Goal: Task Accomplishment & Management: Complete application form

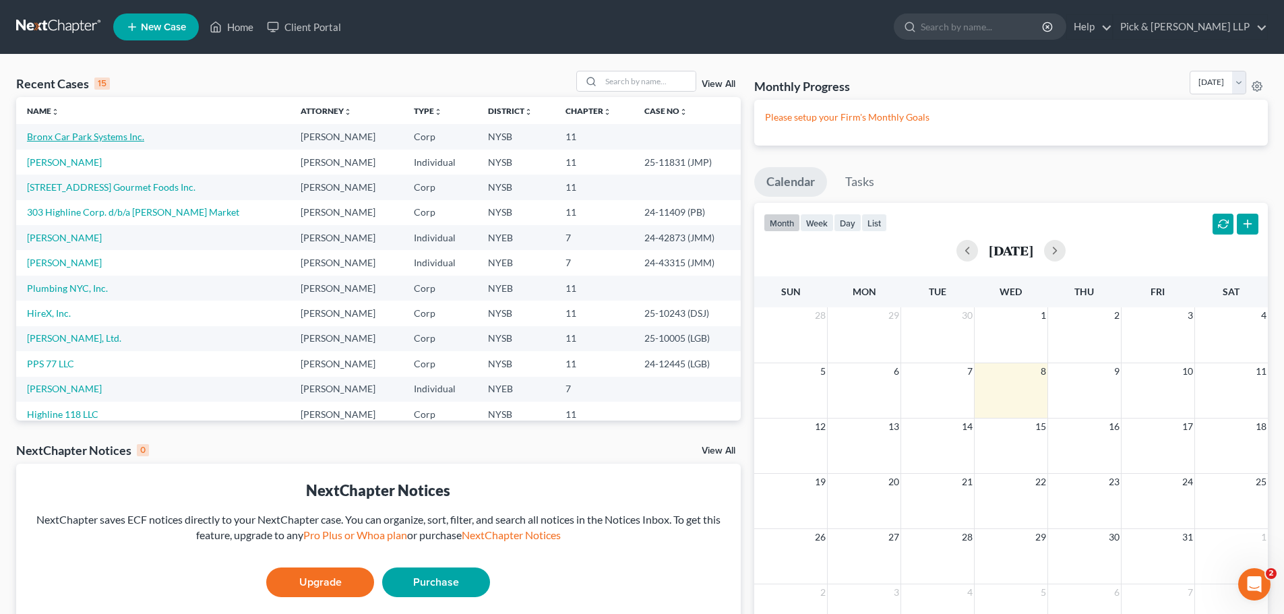
click at [82, 138] on link "Bronx Car Park Systems Inc." at bounding box center [85, 136] width 117 height 11
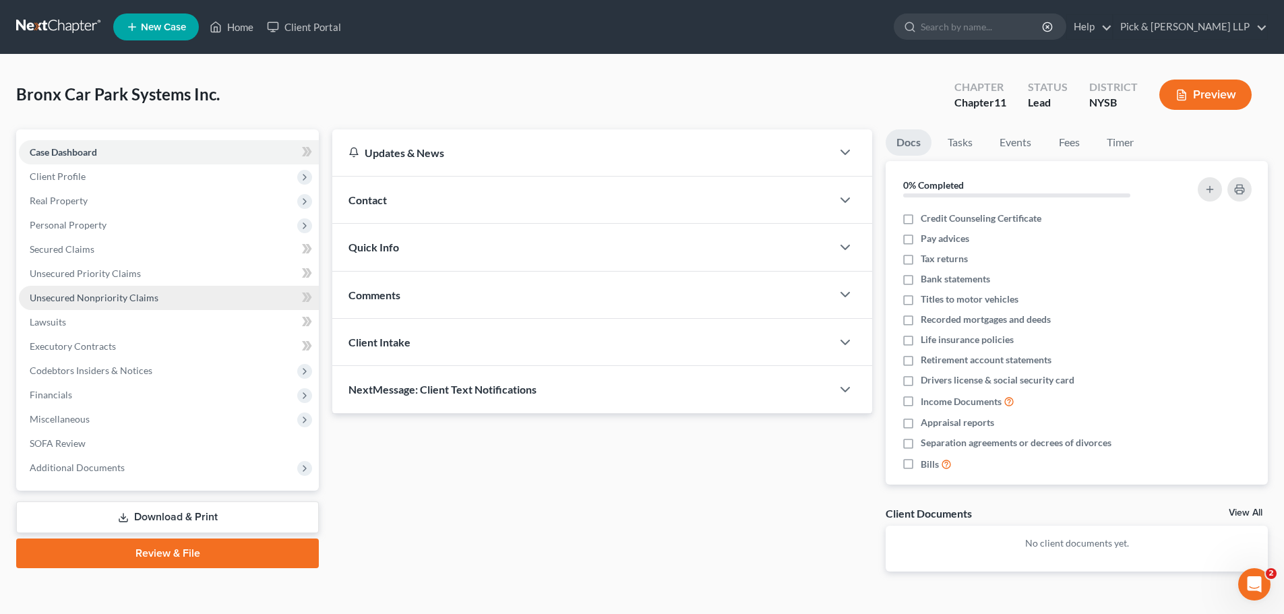
click at [66, 296] on span "Unsecured Nonpriority Claims" at bounding box center [94, 297] width 129 height 11
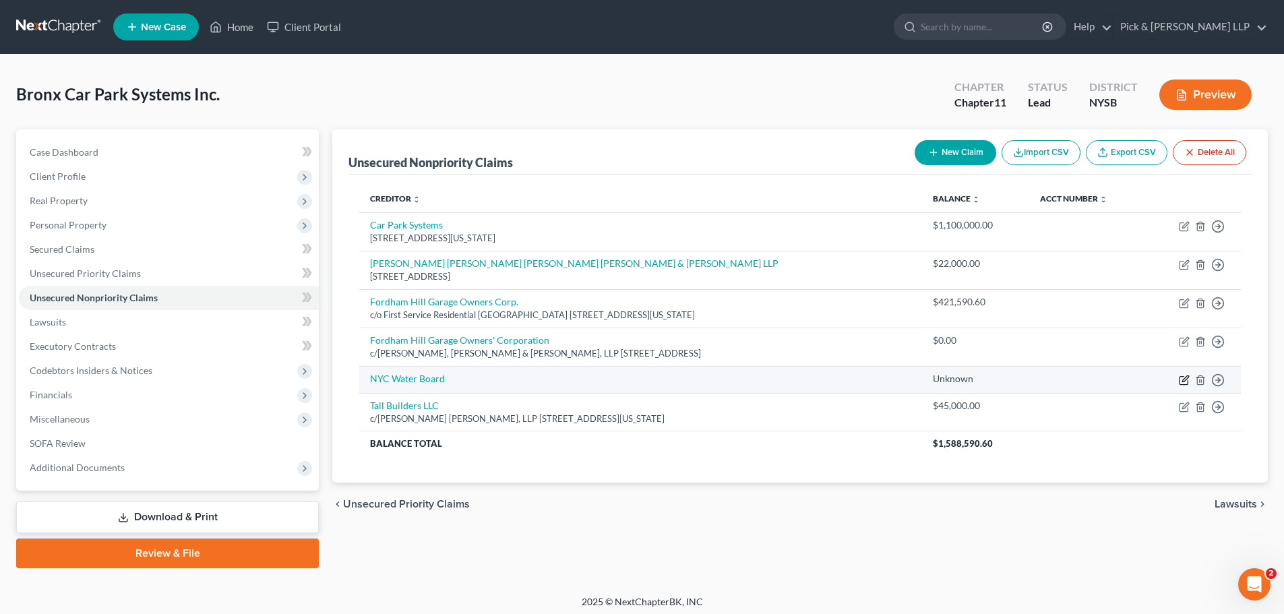
click at [1183, 383] on icon "button" at bounding box center [1184, 380] width 11 height 11
select select "11"
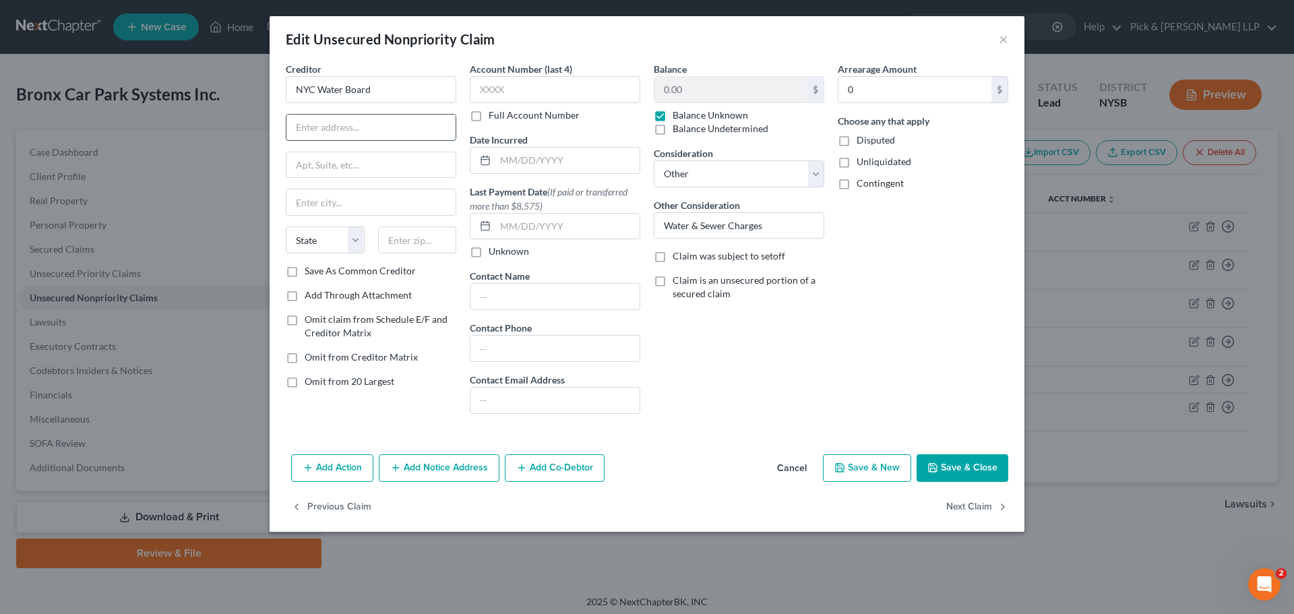
click at [342, 133] on input "text" at bounding box center [370, 128] width 169 height 26
type input "P.O. Box 11863"
type input "07101"
type input "[GEOGRAPHIC_DATA]"
select select "33"
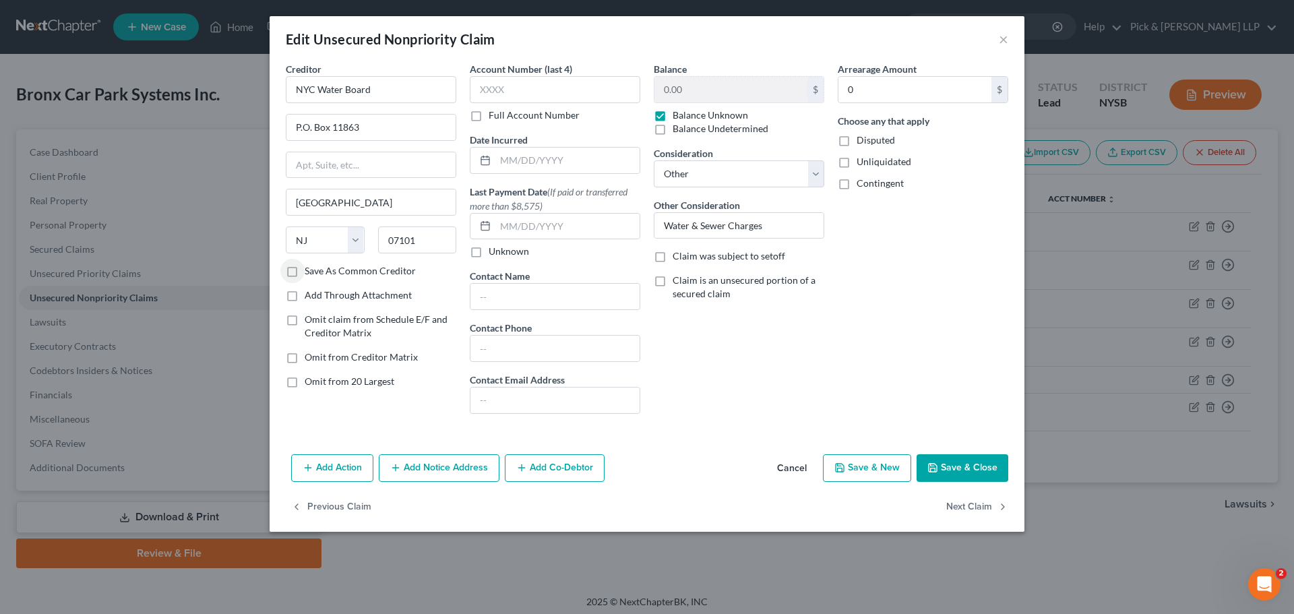
click at [672, 118] on label "Balance Unknown" at bounding box center [709, 114] width 75 height 13
click at [678, 117] on input "Balance Unknown" at bounding box center [682, 112] width 9 height 9
checkbox input "false"
click at [676, 96] on input "0.00" at bounding box center [730, 90] width 153 height 26
type input "9,691.70"
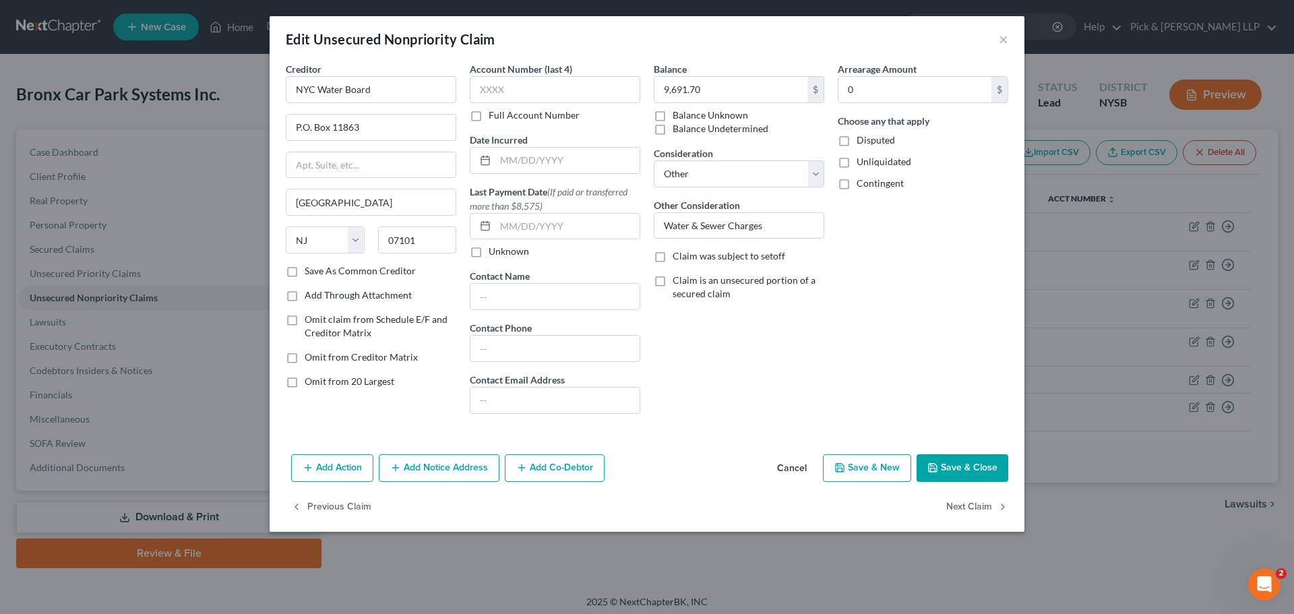
click at [976, 467] on button "Save & Close" at bounding box center [962, 468] width 92 height 28
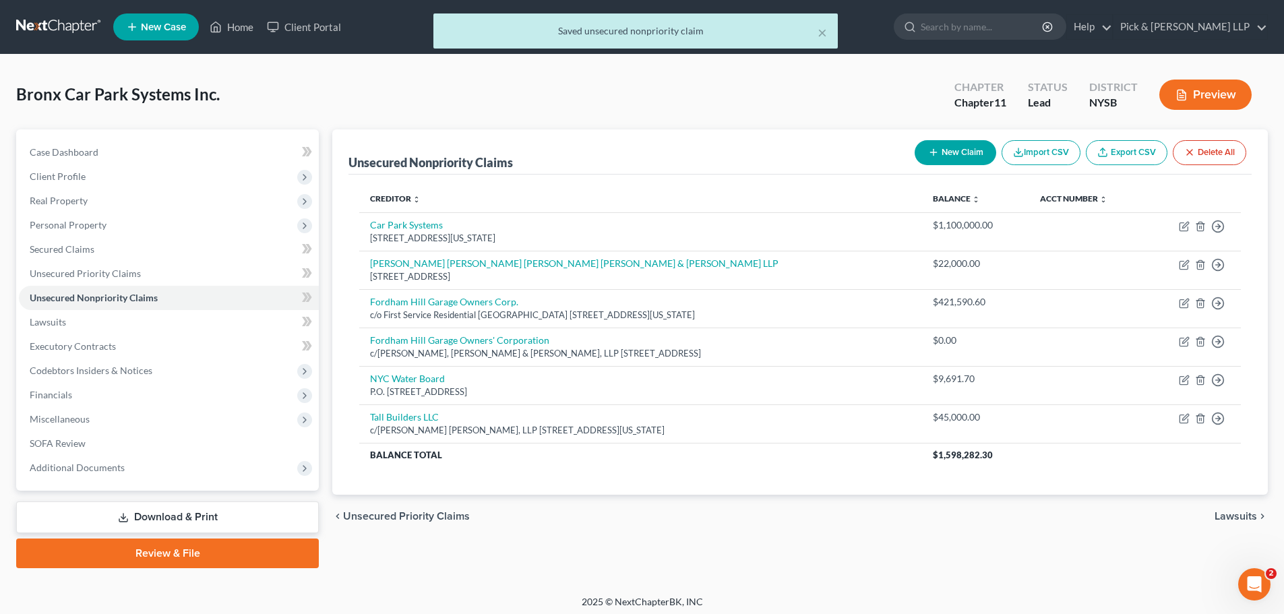
click at [193, 523] on link "Download & Print" at bounding box center [167, 517] width 303 height 32
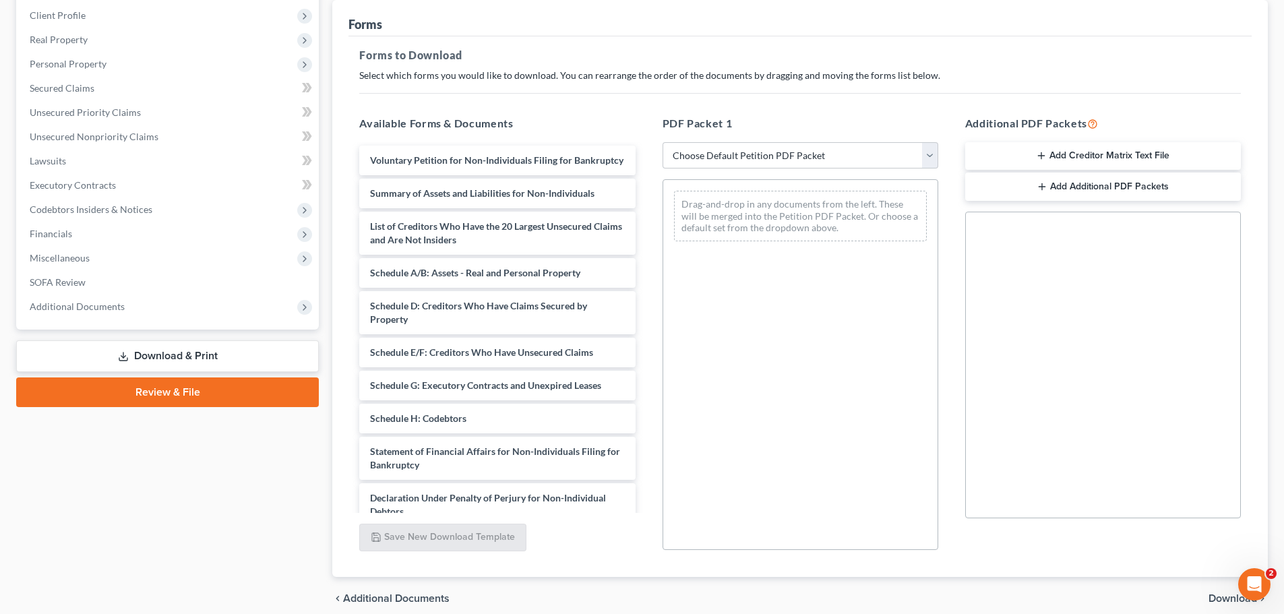
scroll to position [168, 0]
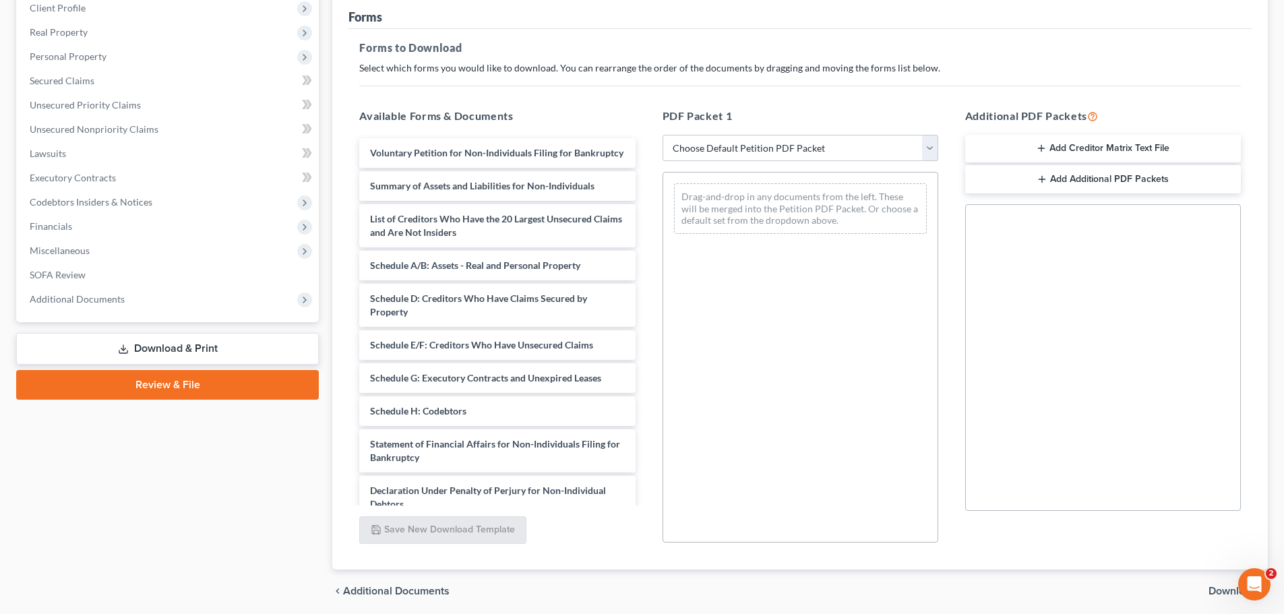
click at [765, 137] on select "Choose Default Petition PDF Packet Complete Bankruptcy Petition (all forms and …" at bounding box center [800, 148] width 276 height 27
select select "0"
click at [662, 135] on select "Choose Default Petition PDF Packet Complete Bankruptcy Petition (all forms and …" at bounding box center [800, 148] width 276 height 27
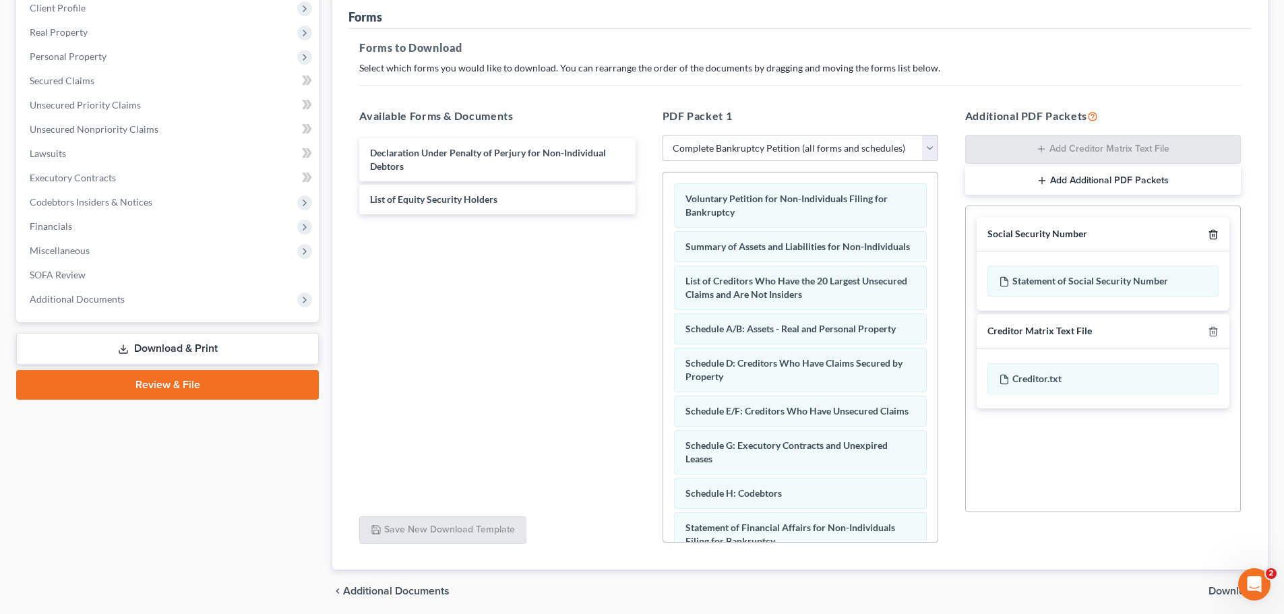
click at [1209, 233] on icon "button" at bounding box center [1212, 234] width 6 height 9
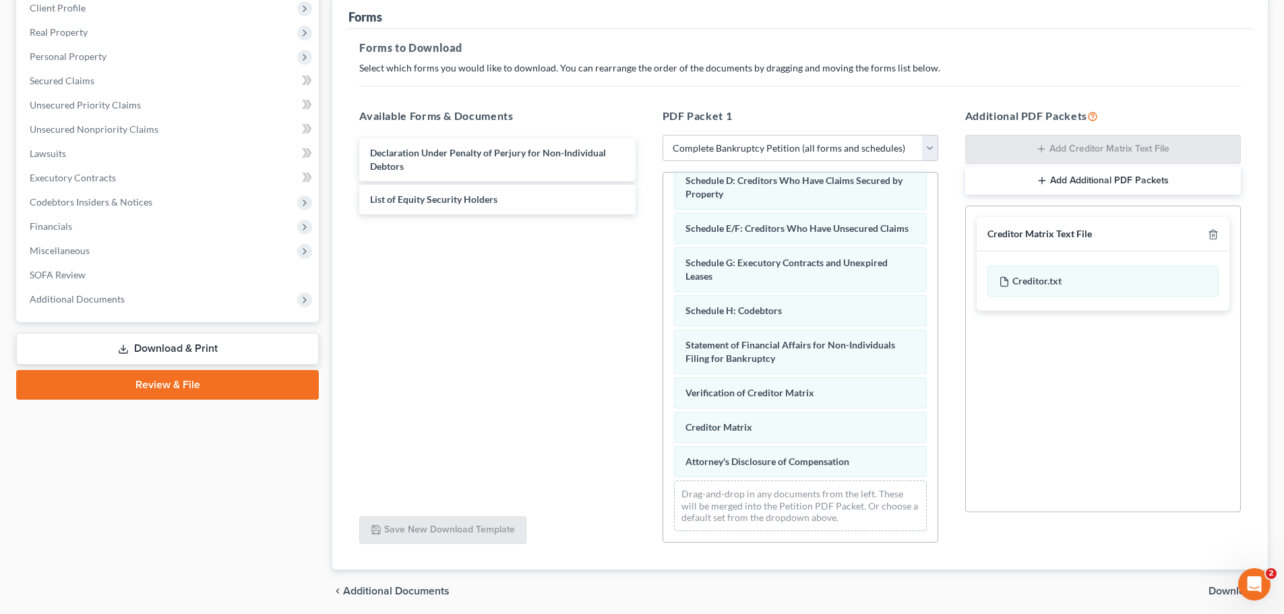
scroll to position [210, 0]
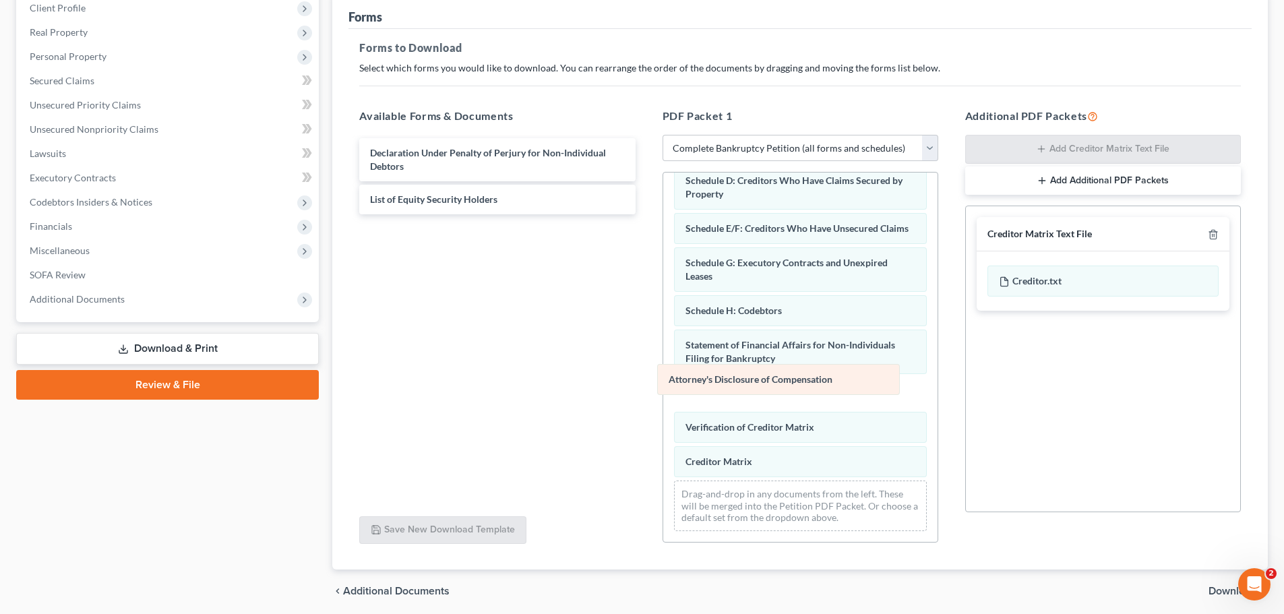
drag, startPoint x: 758, startPoint y: 468, endPoint x: 741, endPoint y: 385, distance: 83.9
click at [741, 385] on div "Attorney's Disclosure of Compensation Voluntary Petition for Non-Individuals Fi…" at bounding box center [800, 266] width 274 height 552
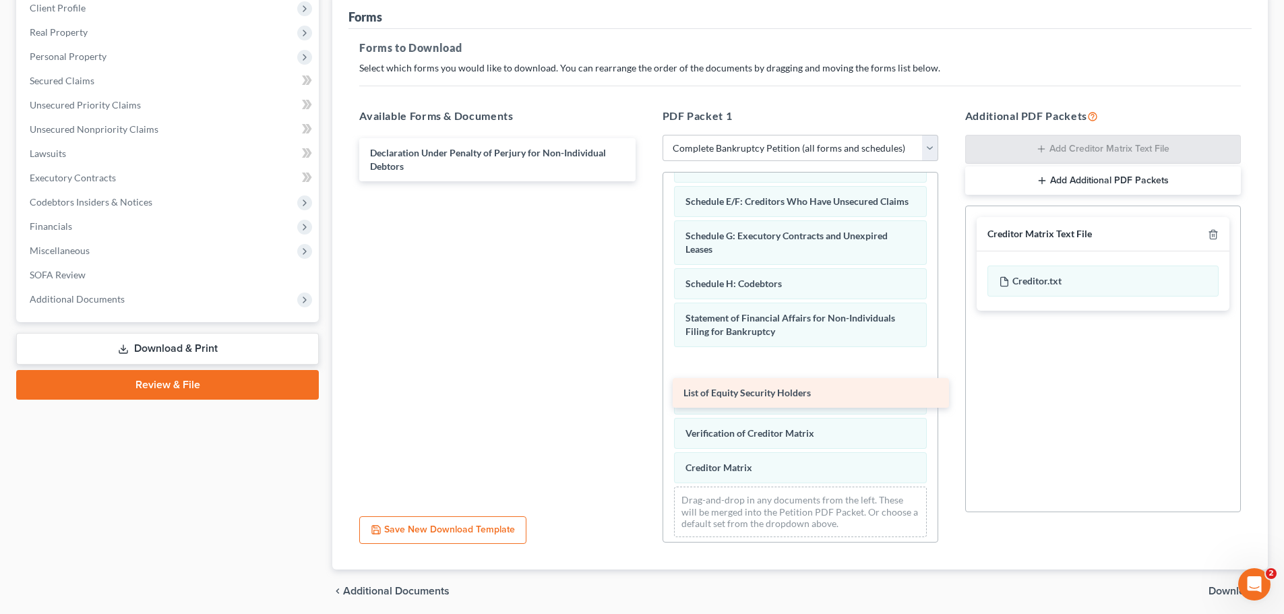
drag, startPoint x: 444, startPoint y: 198, endPoint x: 757, endPoint y: 389, distance: 366.6
click at [646, 181] on div "List of Equity Security Holders Declaration Under Penalty of Perjury for Non-In…" at bounding box center [496, 159] width 297 height 43
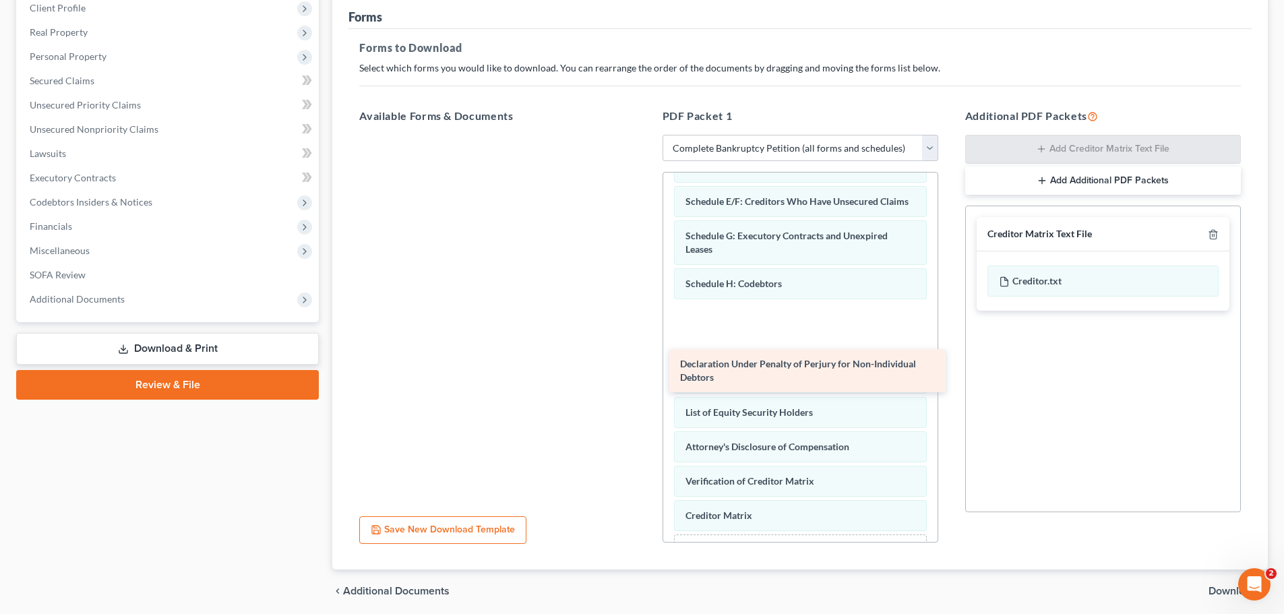
drag, startPoint x: 495, startPoint y: 151, endPoint x: 805, endPoint y: 362, distance: 374.3
click at [646, 135] on div "Declaration Under Penalty of Perjury for Non-Individual Debtors Declaration Und…" at bounding box center [496, 135] width 297 height 0
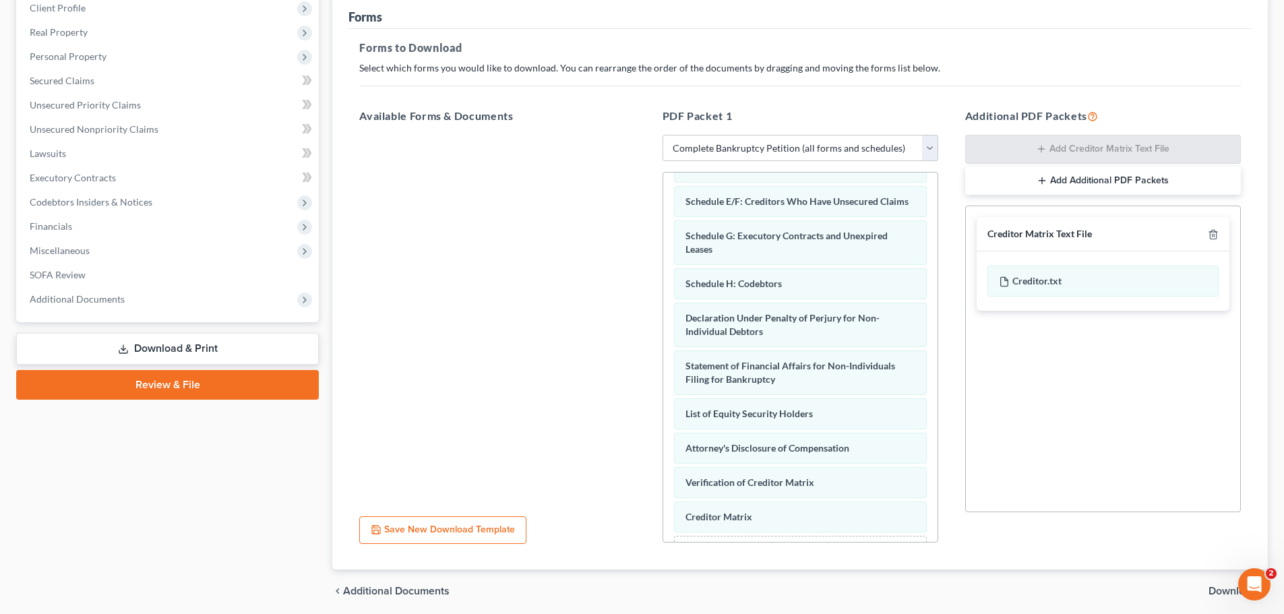
click at [1221, 586] on span "Download" at bounding box center [1232, 591] width 49 height 11
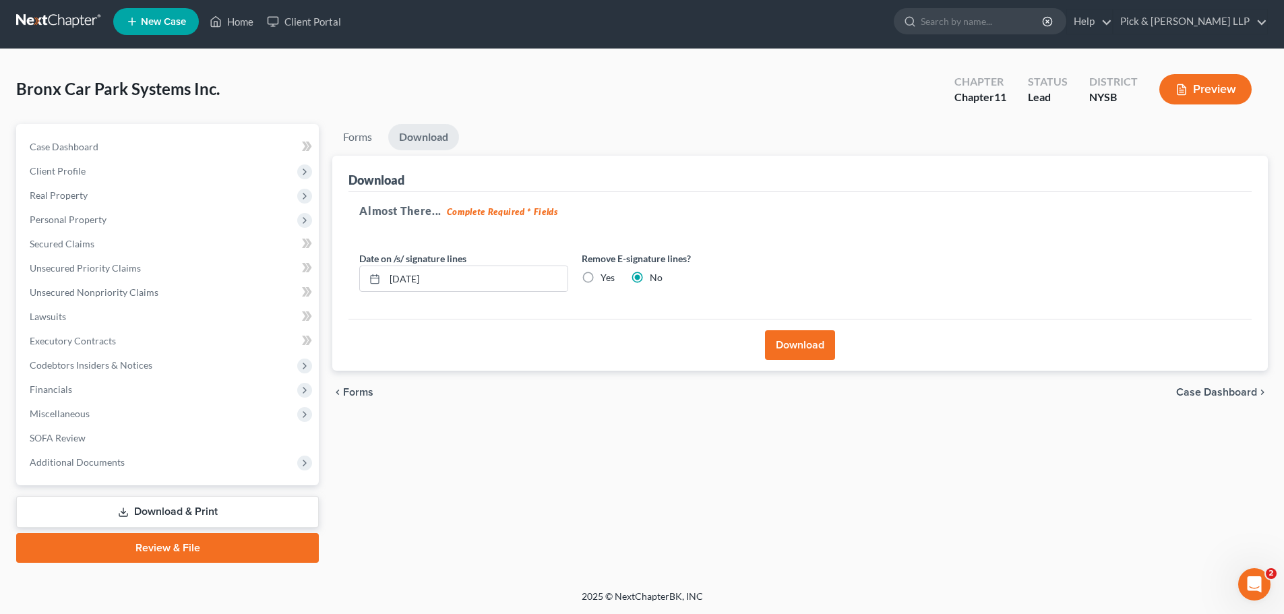
click at [807, 362] on div "Download" at bounding box center [799, 345] width 903 height 52
click at [803, 352] on button "Download" at bounding box center [800, 345] width 70 height 30
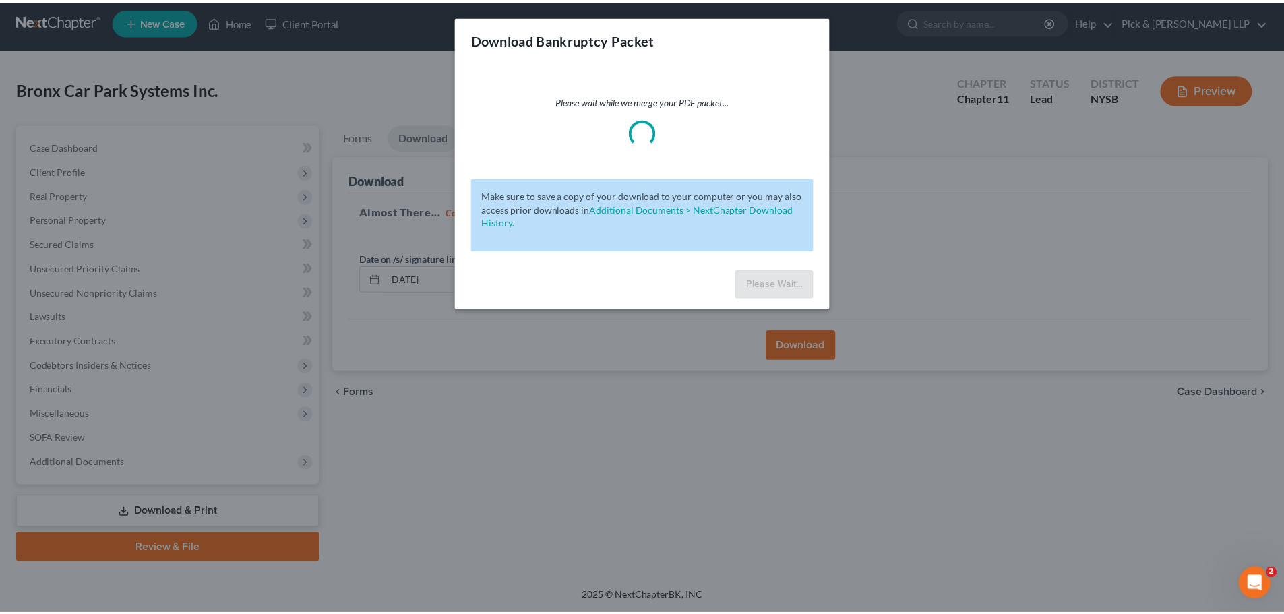
scroll to position [0, 0]
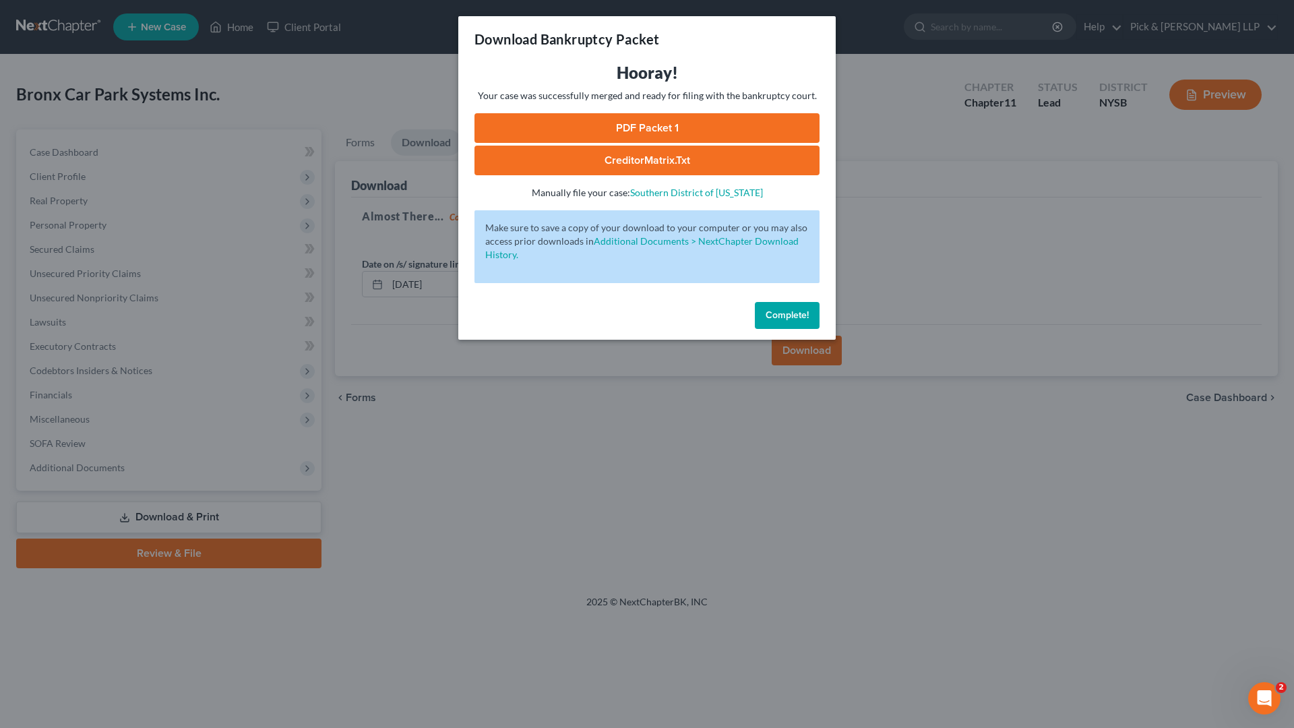
click at [619, 127] on link "PDF Packet 1" at bounding box center [646, 128] width 345 height 30
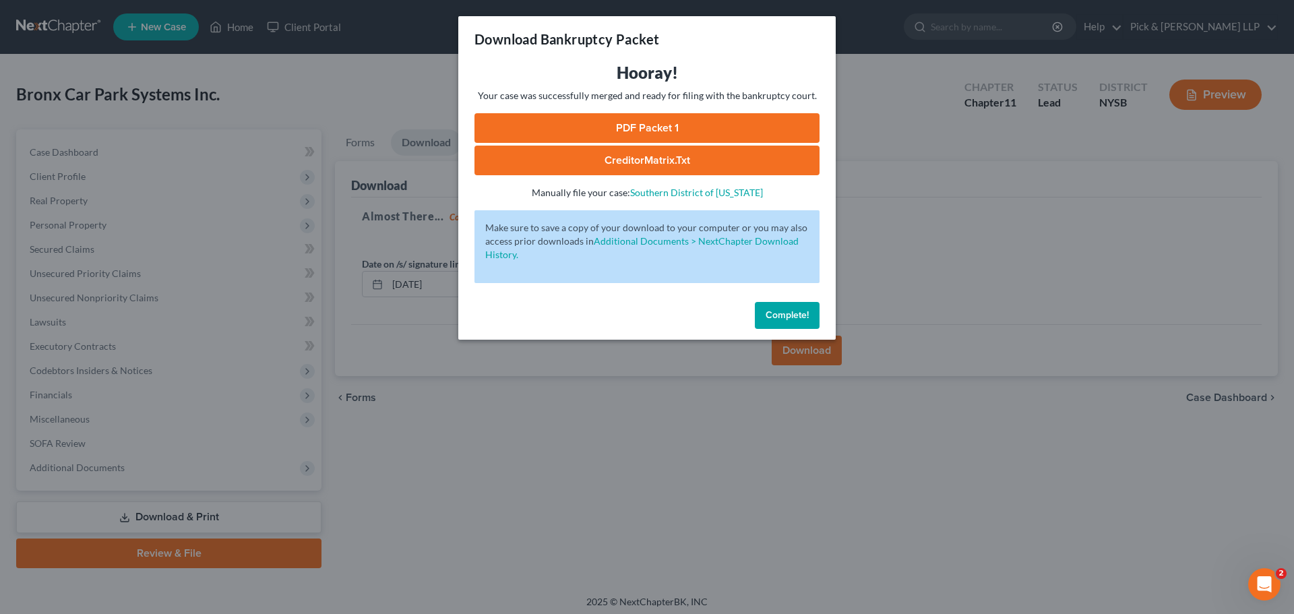
click at [792, 320] on span "Complete!" at bounding box center [786, 314] width 43 height 11
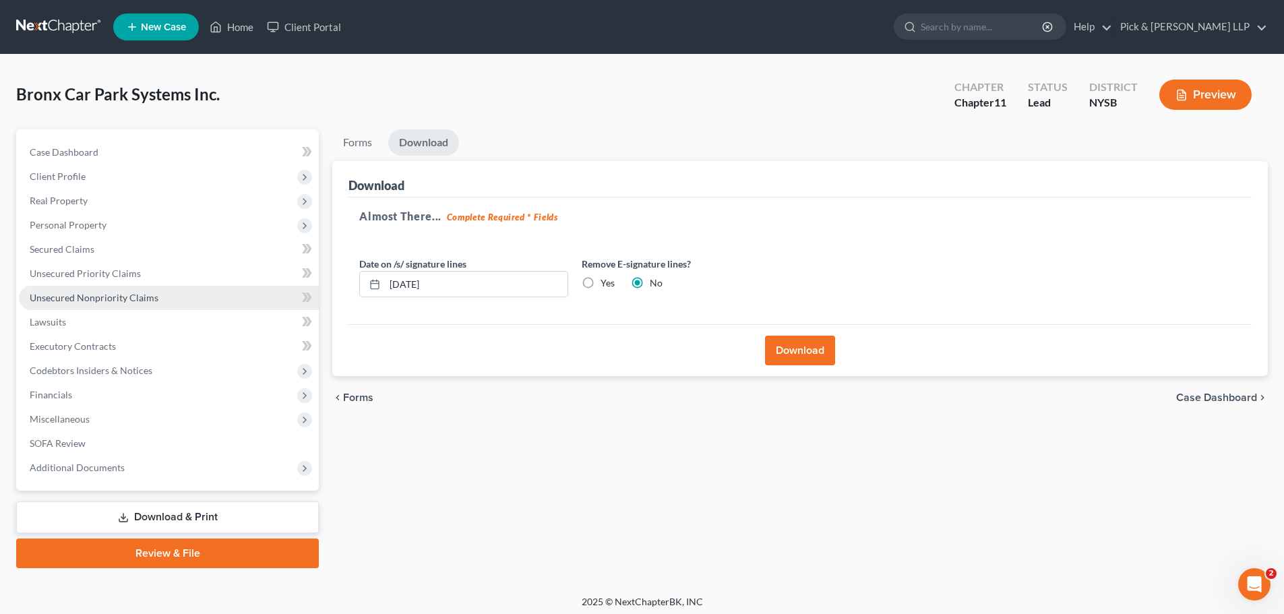
click at [61, 301] on span "Unsecured Nonpriority Claims" at bounding box center [94, 297] width 129 height 11
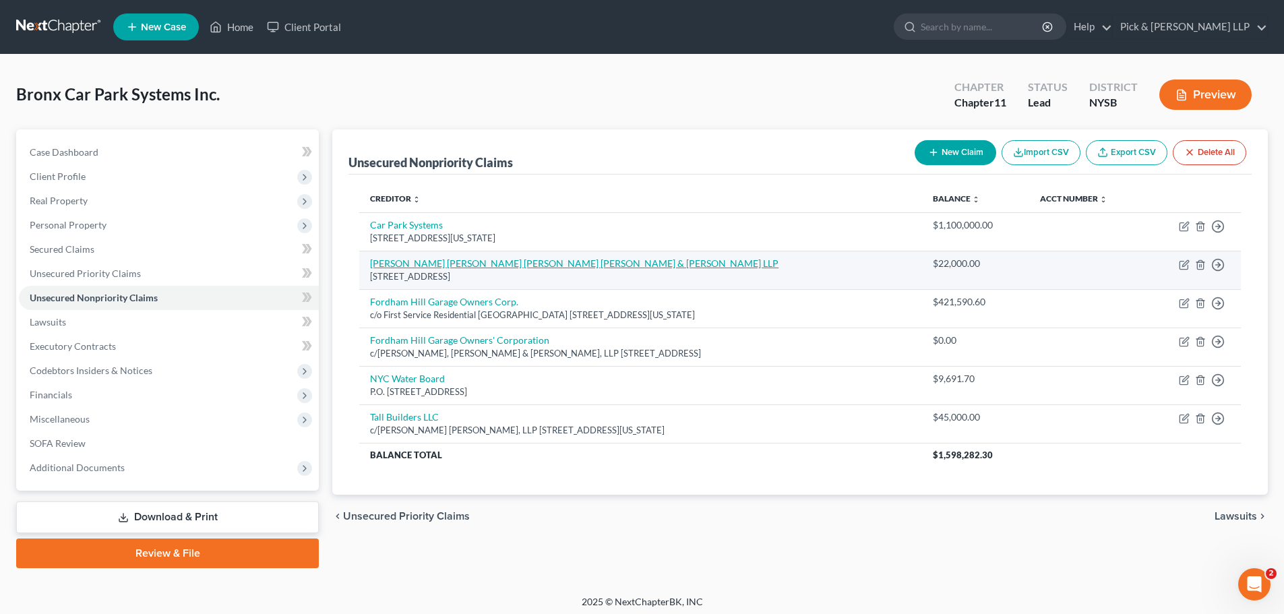
click at [522, 260] on link "[PERSON_NAME] [PERSON_NAME] [PERSON_NAME] [PERSON_NAME] & [PERSON_NAME] LLP" at bounding box center [574, 262] width 408 height 11
select select "35"
select select "11"
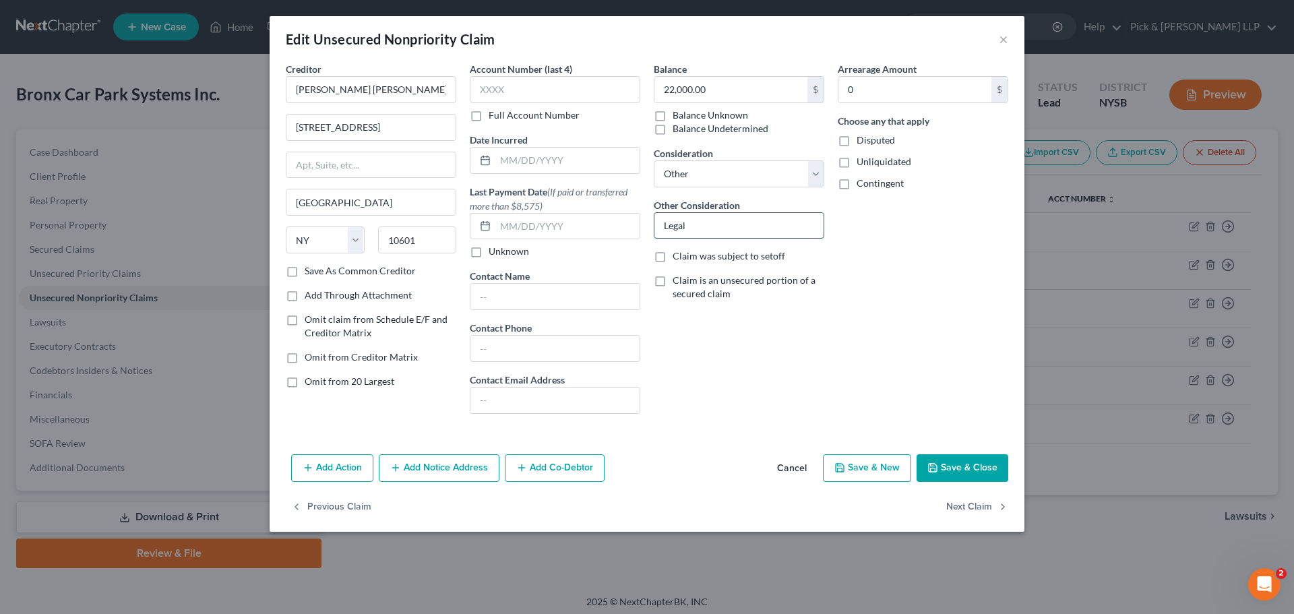
click at [708, 228] on input "Legal" at bounding box center [738, 226] width 169 height 26
type input "Legal Services"
click at [976, 458] on button "Save & Close" at bounding box center [962, 468] width 92 height 28
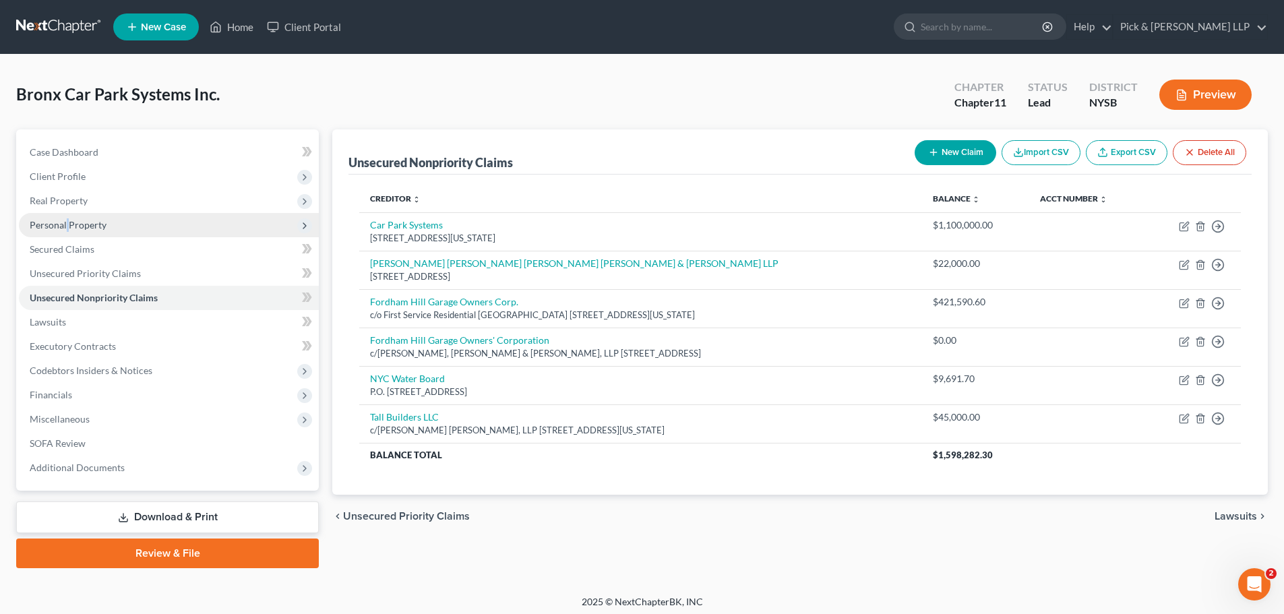
click at [66, 225] on span "Personal Property" at bounding box center [68, 224] width 77 height 11
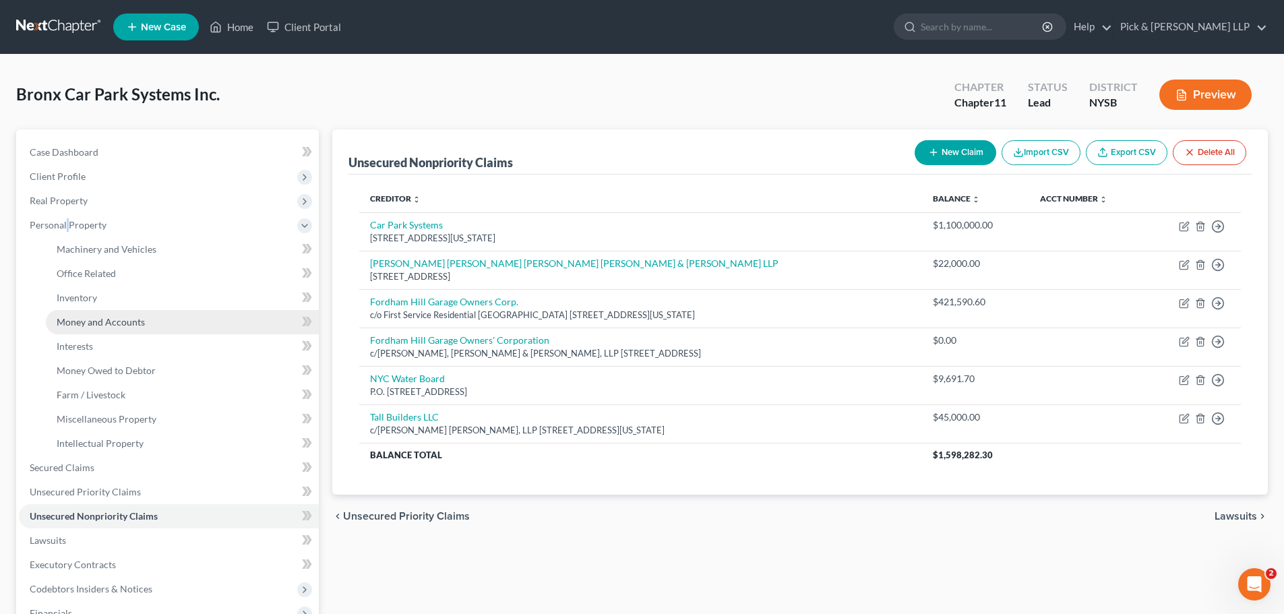
click at [110, 323] on span "Money and Accounts" at bounding box center [101, 321] width 88 height 11
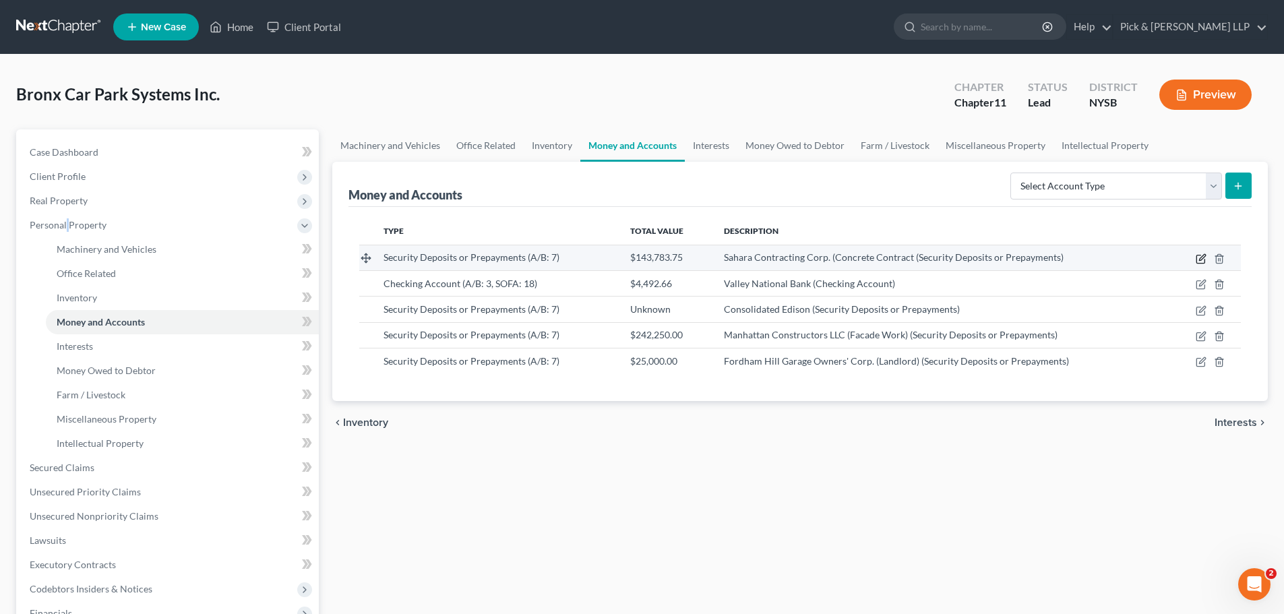
click at [1198, 257] on icon "button" at bounding box center [1200, 258] width 11 height 11
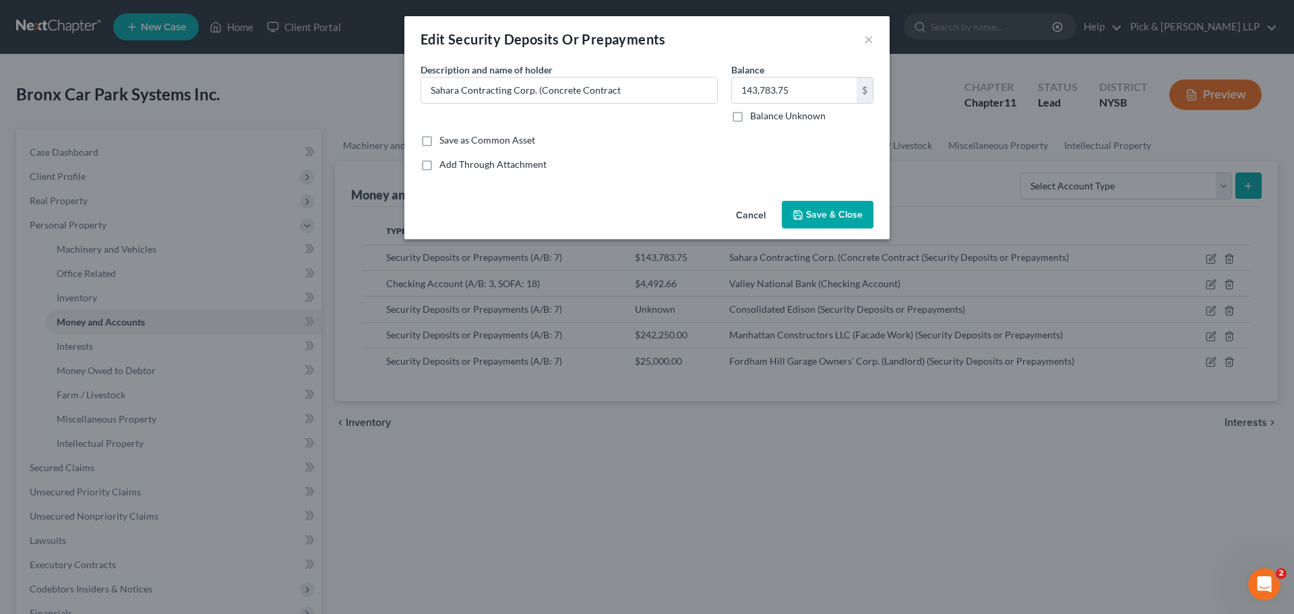
click at [645, 74] on div "Description * Description and name of holder * Sahara Contracting Corp. (Concre…" at bounding box center [569, 93] width 311 height 60
click at [652, 86] on input "Sahara Contracting Corp. (Concrete Contract" at bounding box center [569, 90] width 296 height 26
type input "Sahara Contracting Corp. (Concrete Contract)"
click at [840, 209] on span "Save & Close" at bounding box center [834, 214] width 57 height 11
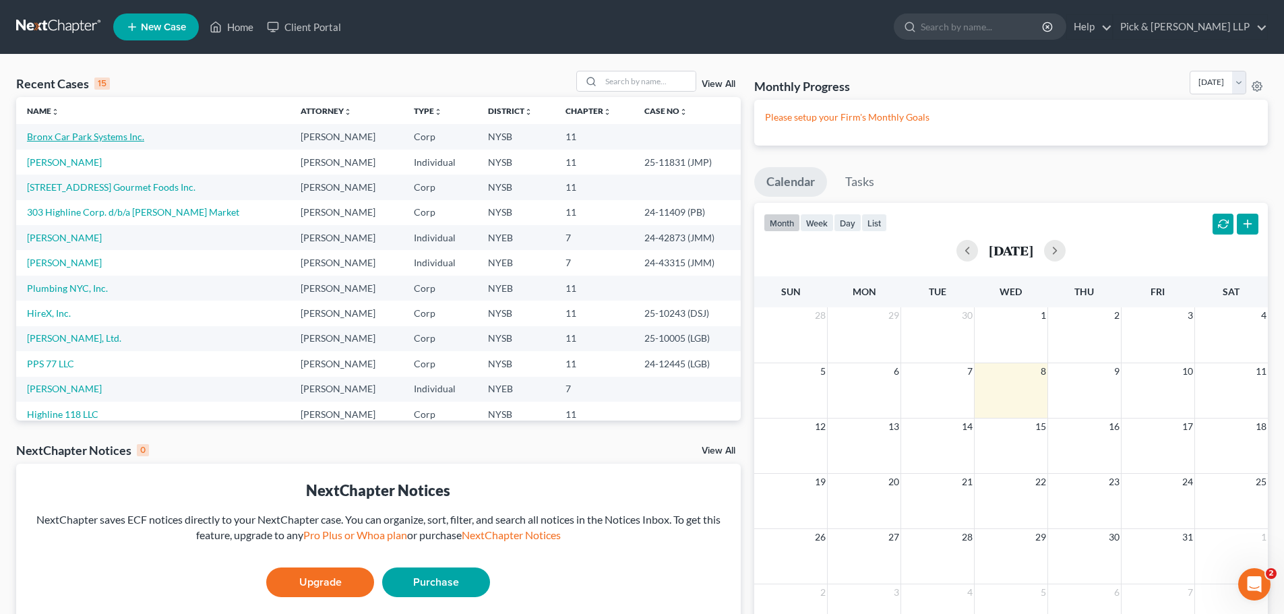
click at [102, 133] on link "Bronx Car Park Systems Inc." at bounding box center [85, 136] width 117 height 11
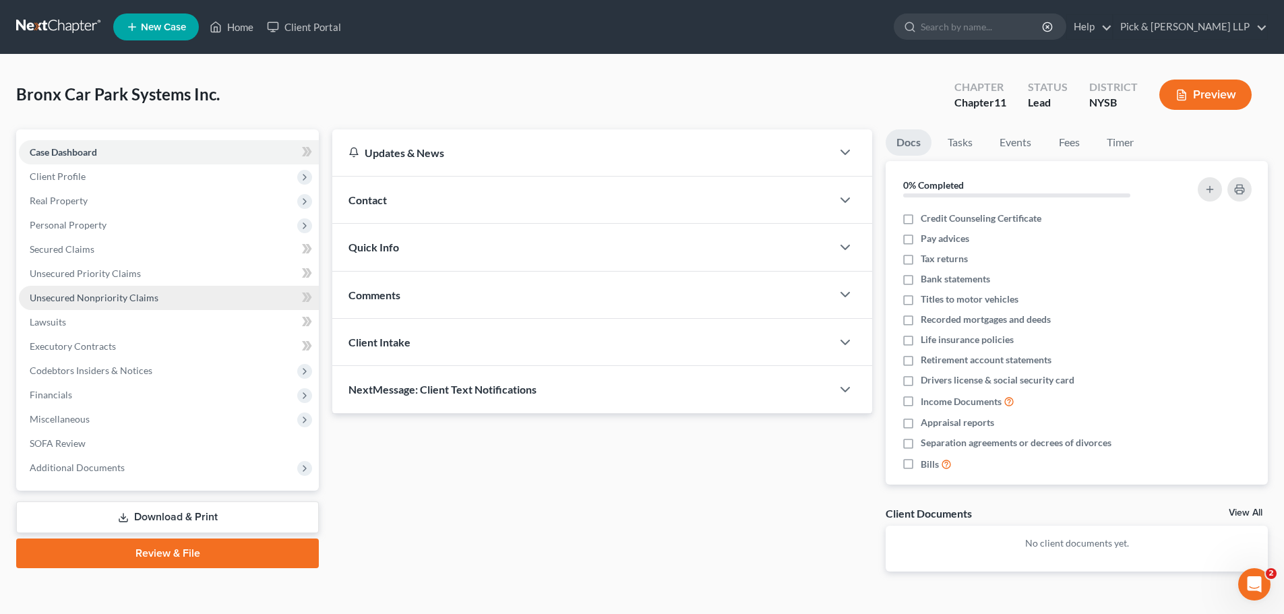
click at [89, 298] on span "Unsecured Nonpriority Claims" at bounding box center [94, 297] width 129 height 11
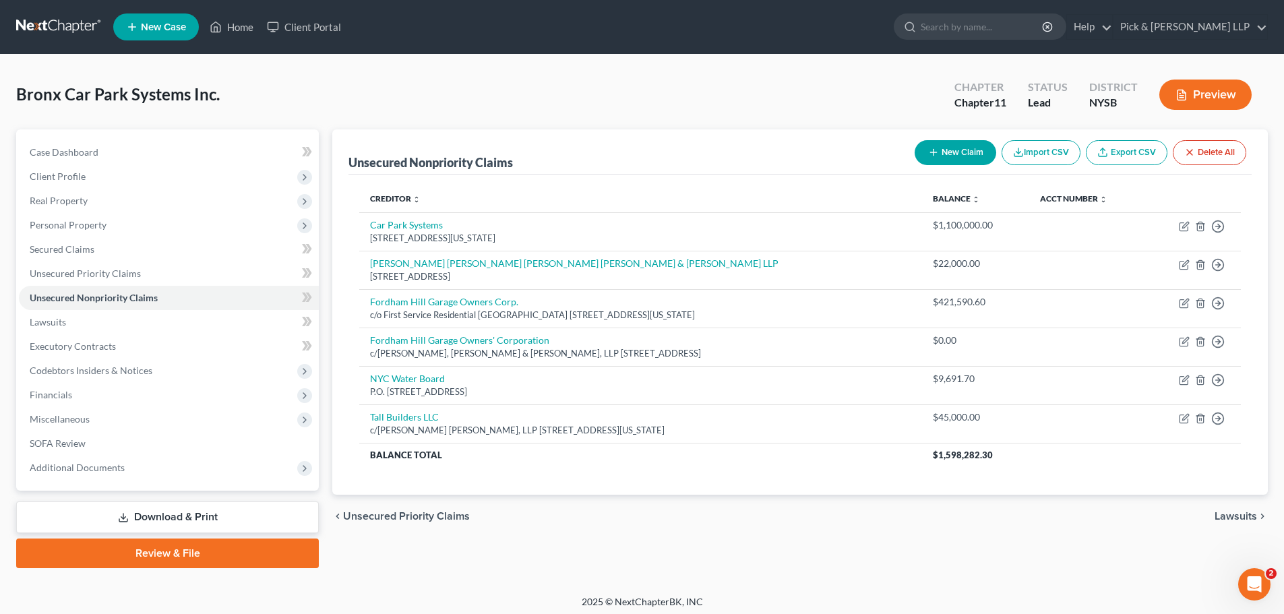
click at [957, 152] on button "New Claim" at bounding box center [955, 152] width 82 height 25
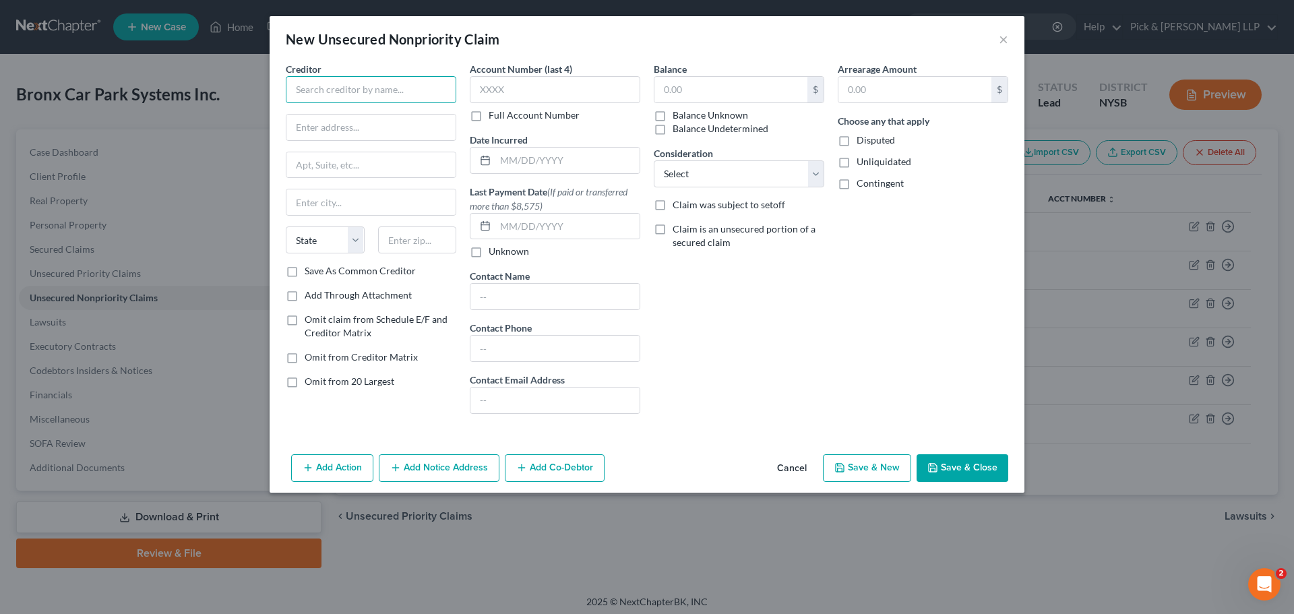
click at [400, 99] on input "text" at bounding box center [371, 89] width 170 height 27
type input "Wendy Ull"
type input "184 Fifth Avenue"
type input "5th Floor"
type input "10010"
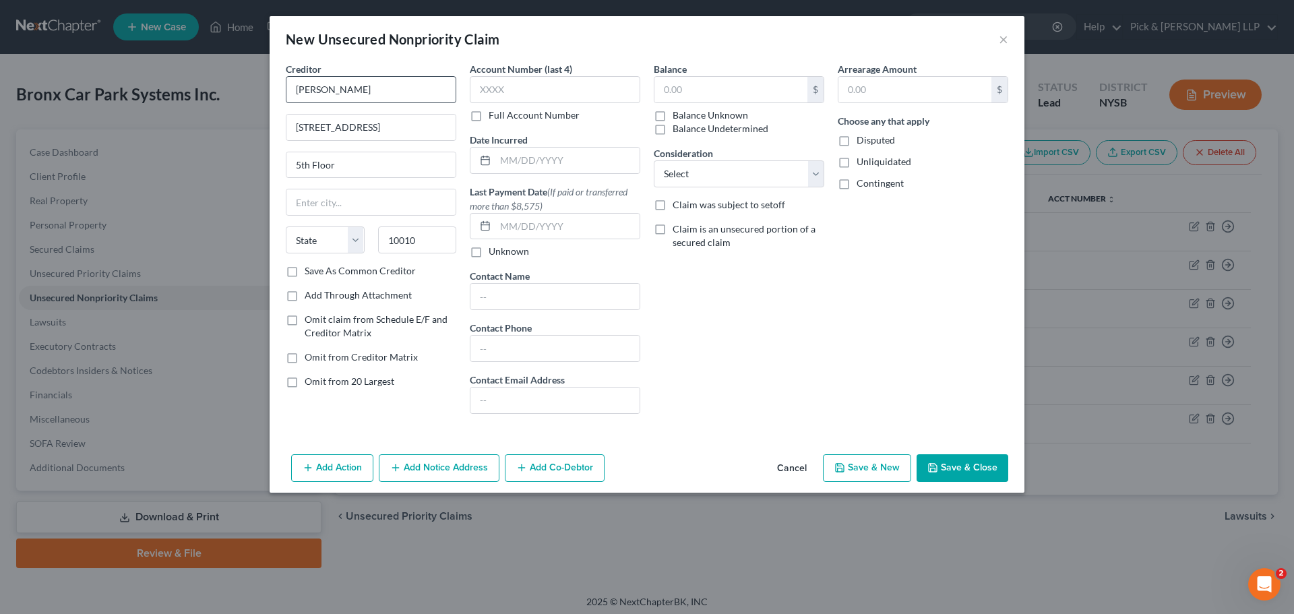
type input "New York"
select select "35"
click at [305, 383] on label "Omit from 20 Largest" at bounding box center [350, 381] width 90 height 13
click at [310, 383] on input "Omit from 20 Largest" at bounding box center [314, 379] width 9 height 9
checkbox input "true"
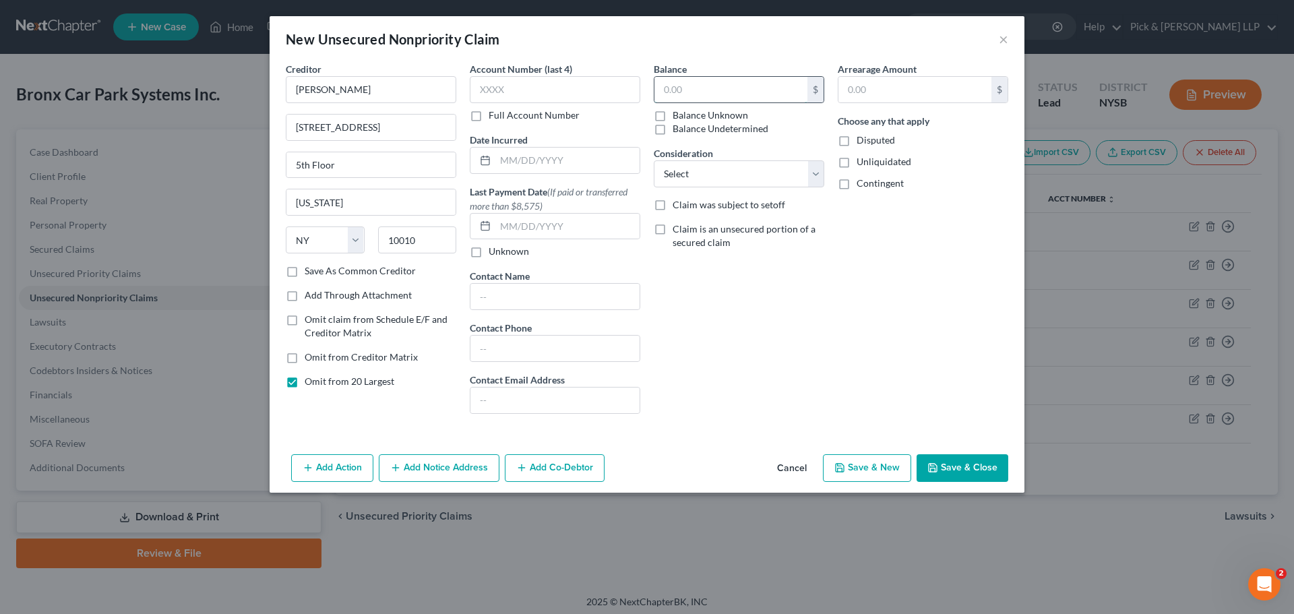
click at [678, 86] on input "text" at bounding box center [730, 90] width 153 height 26
type input "448,433.75"
click at [801, 170] on select "Select Cable / Satellite Services Collection Agency Credit Card Debt Debt Couns…" at bounding box center [739, 173] width 170 height 27
select select "11"
click at [654, 160] on select "Select Cable / Satellite Services Collection Agency Credit Card Debt Debt Couns…" at bounding box center [739, 173] width 170 height 27
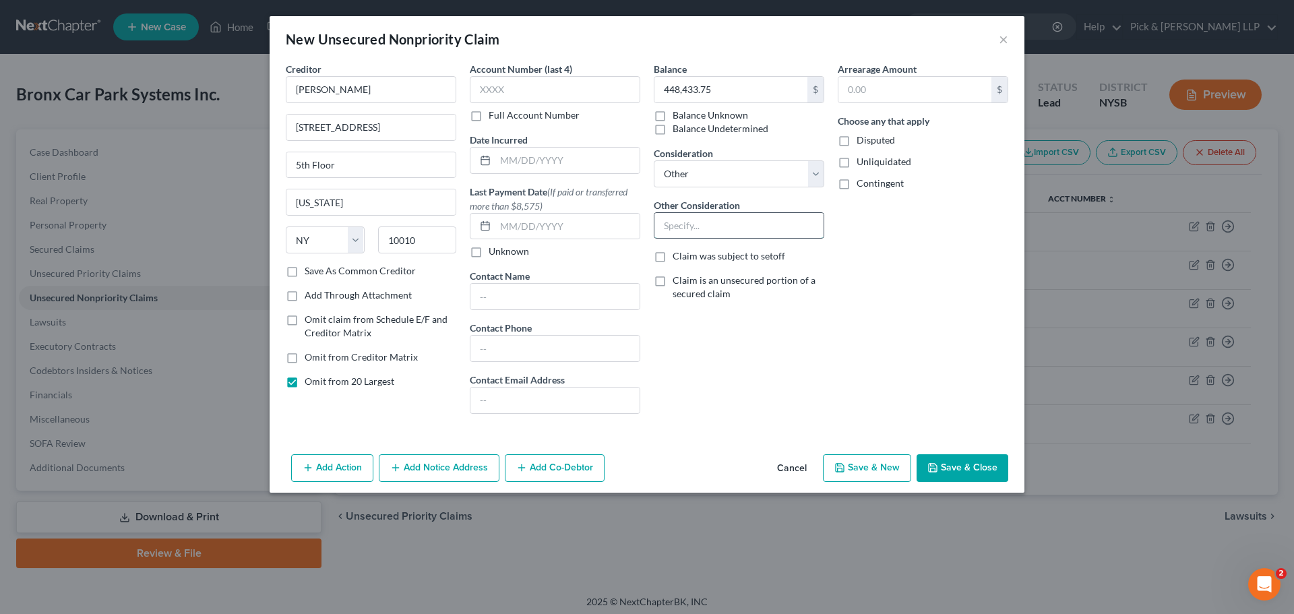
click at [718, 222] on input "text" at bounding box center [738, 226] width 169 height 26
type input "Loans"
click at [970, 469] on button "Save & Close" at bounding box center [962, 468] width 92 height 28
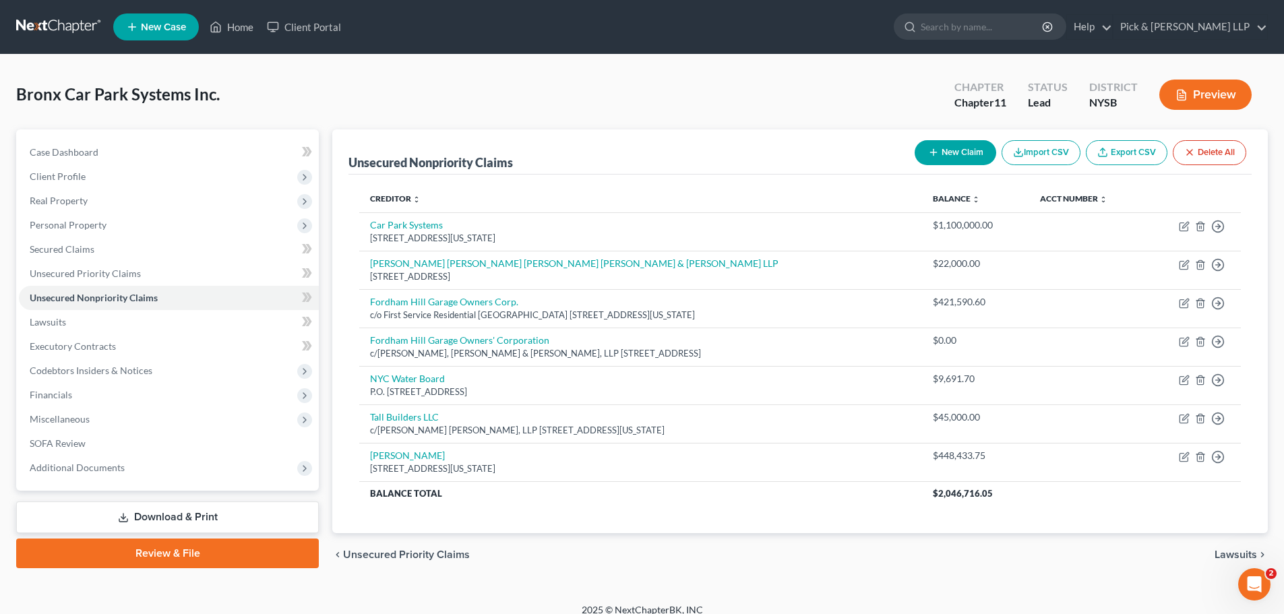
click at [238, 516] on link "Download & Print" at bounding box center [167, 517] width 303 height 32
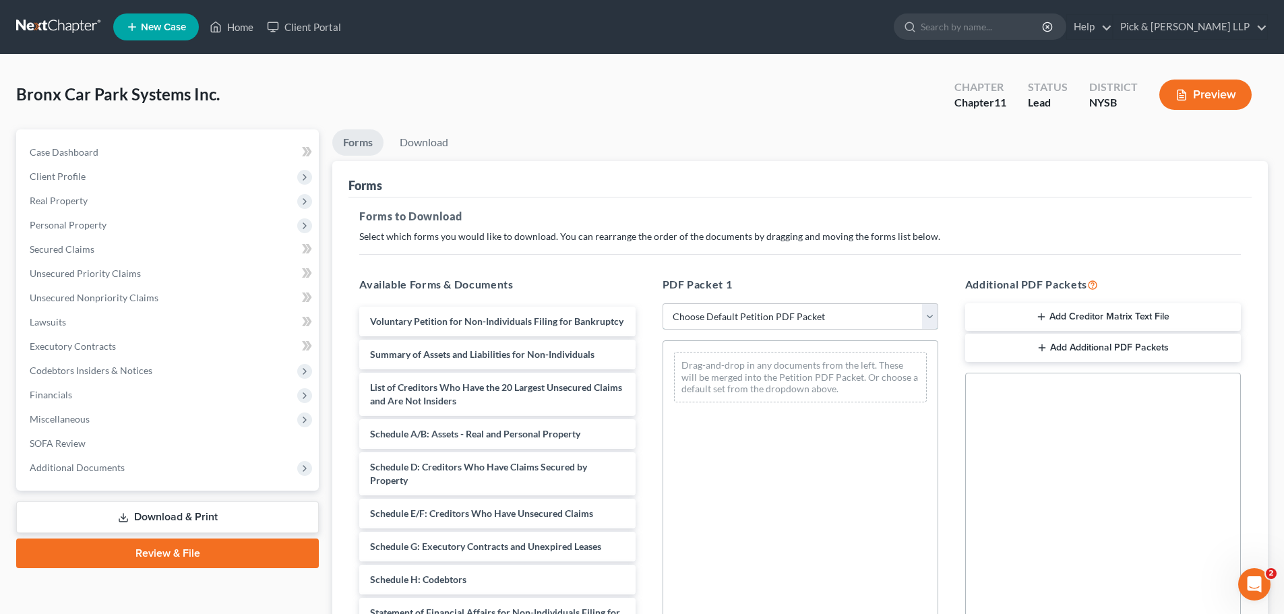
click at [834, 323] on select "Choose Default Petition PDF Packet Complete Bankruptcy Petition (all forms and …" at bounding box center [800, 316] width 276 height 27
select select "0"
click at [662, 303] on select "Choose Default Petition PDF Packet Complete Bankruptcy Petition (all forms and …" at bounding box center [800, 316] width 276 height 27
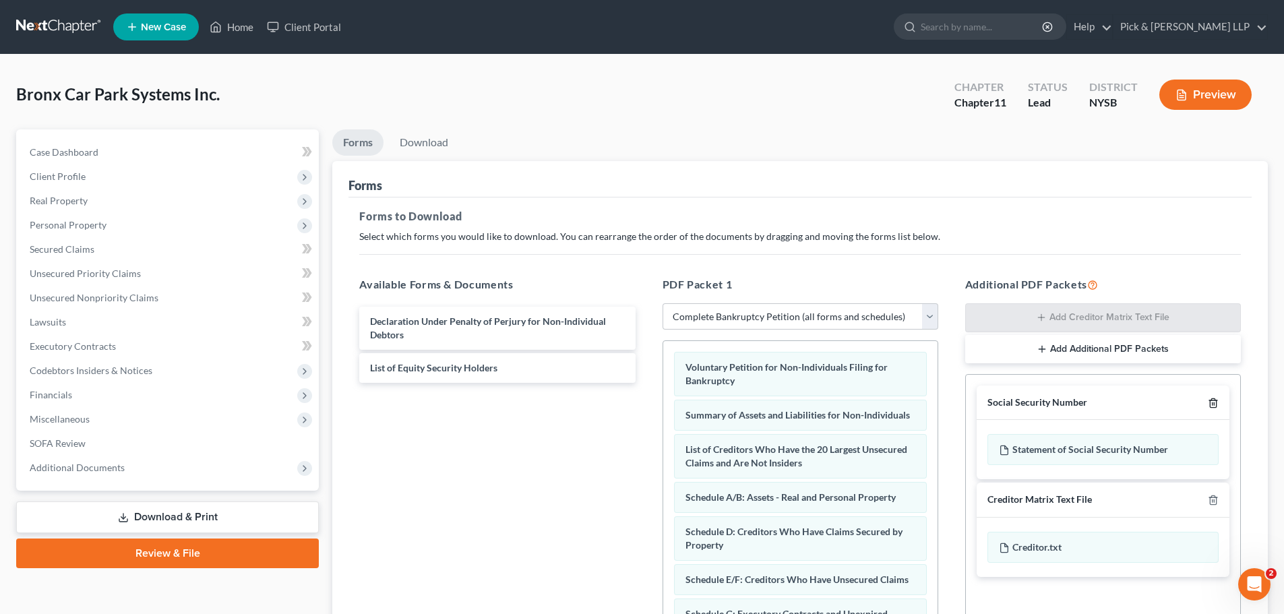
click at [1209, 402] on icon "button" at bounding box center [1212, 402] width 6 height 9
click at [1216, 399] on icon "button" at bounding box center [1212, 403] width 11 height 11
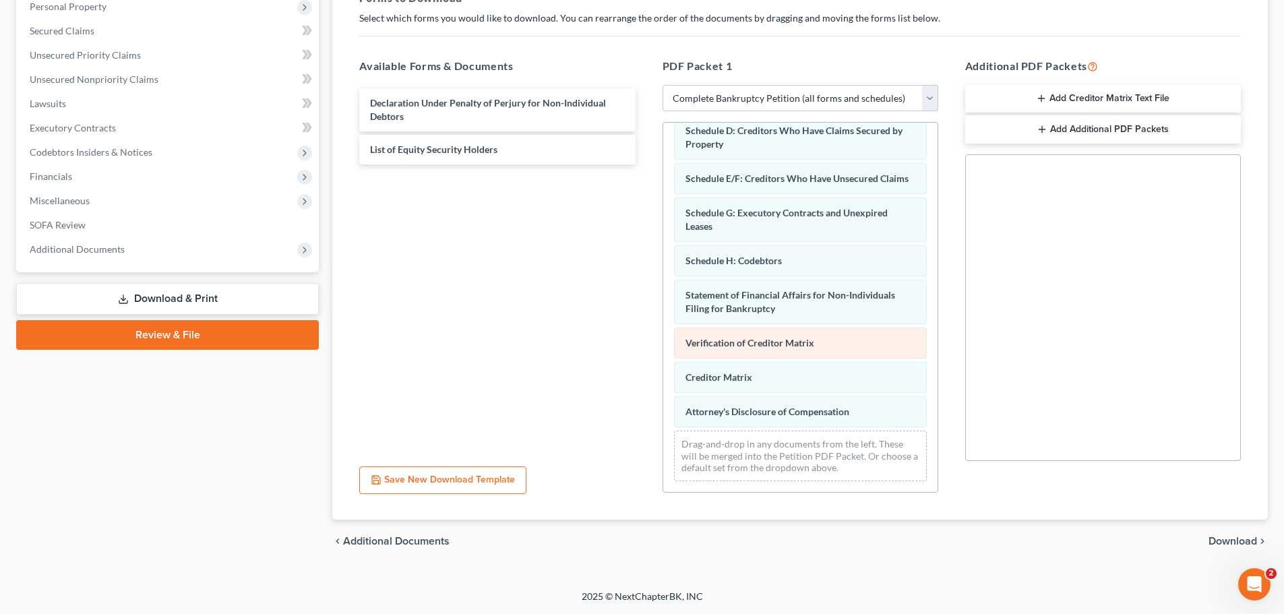
scroll to position [210, 0]
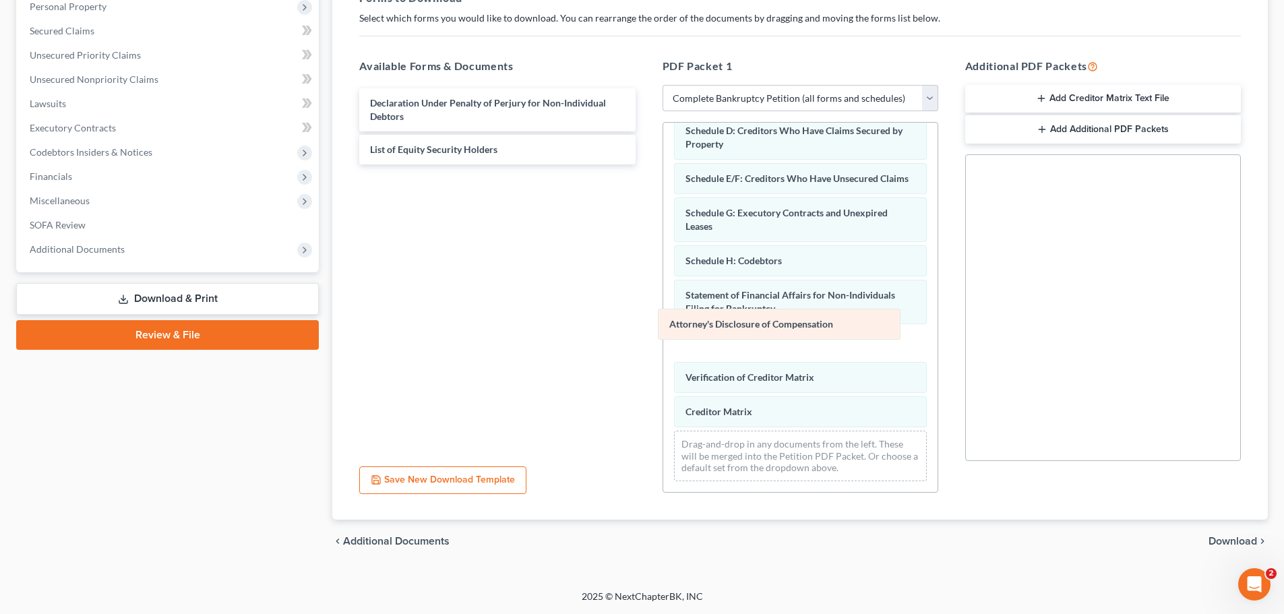
drag, startPoint x: 727, startPoint y: 413, endPoint x: 711, endPoint y: 325, distance: 89.1
click at [711, 325] on div "Attorney's Disclosure of Compensation Voluntary Petition for Non-Individuals Fi…" at bounding box center [800, 216] width 274 height 552
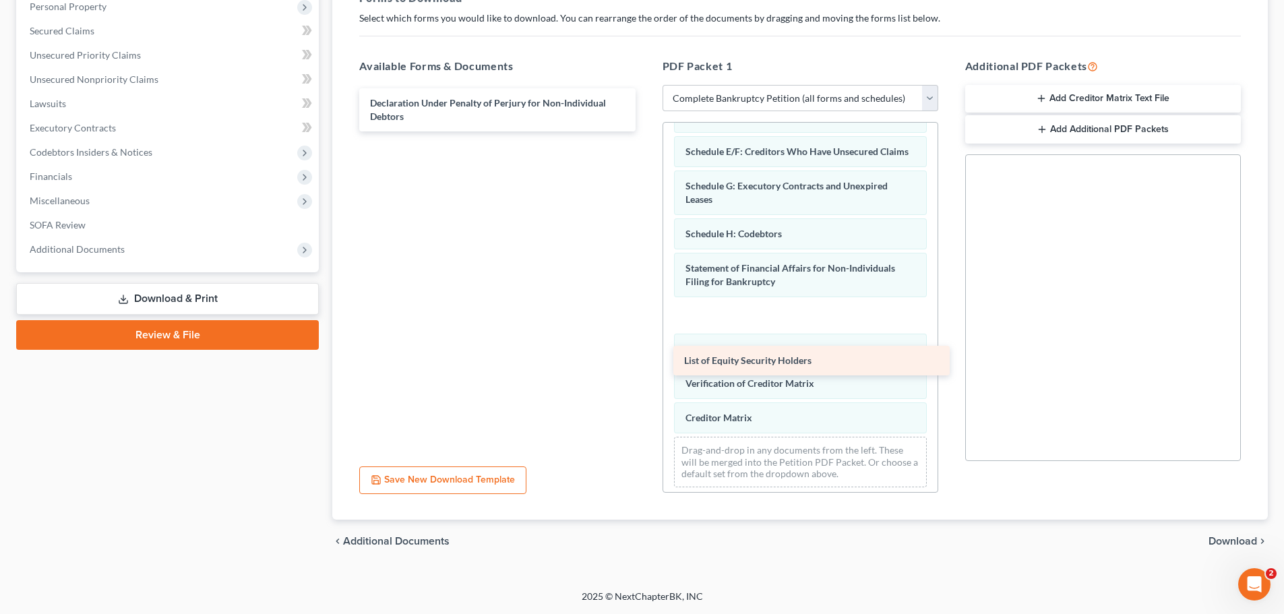
drag, startPoint x: 429, startPoint y: 146, endPoint x: 743, endPoint y: 356, distance: 377.9
click at [646, 131] on div "List of Equity Security Holders Declaration Under Penalty of Perjury for Non-In…" at bounding box center [496, 109] width 297 height 43
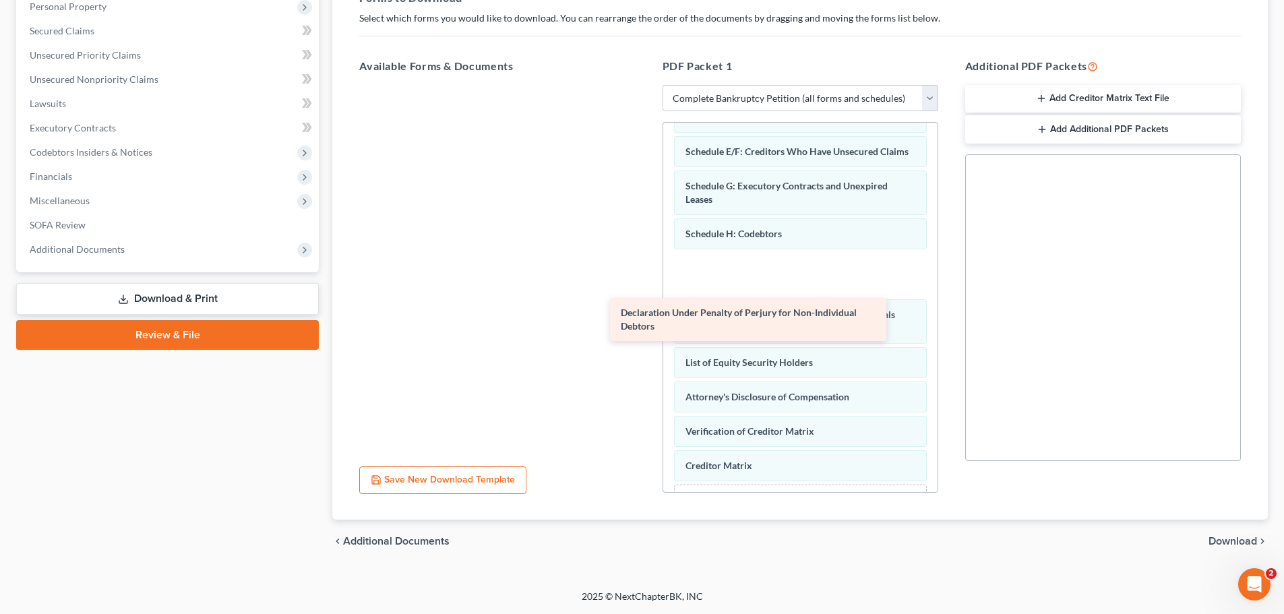
drag, startPoint x: 535, startPoint y: 117, endPoint x: 799, endPoint y: 327, distance: 337.6
click at [646, 85] on div "Declaration Under Penalty of Perjury for Non-Individual Debtors Declaration Und…" at bounding box center [496, 85] width 297 height 0
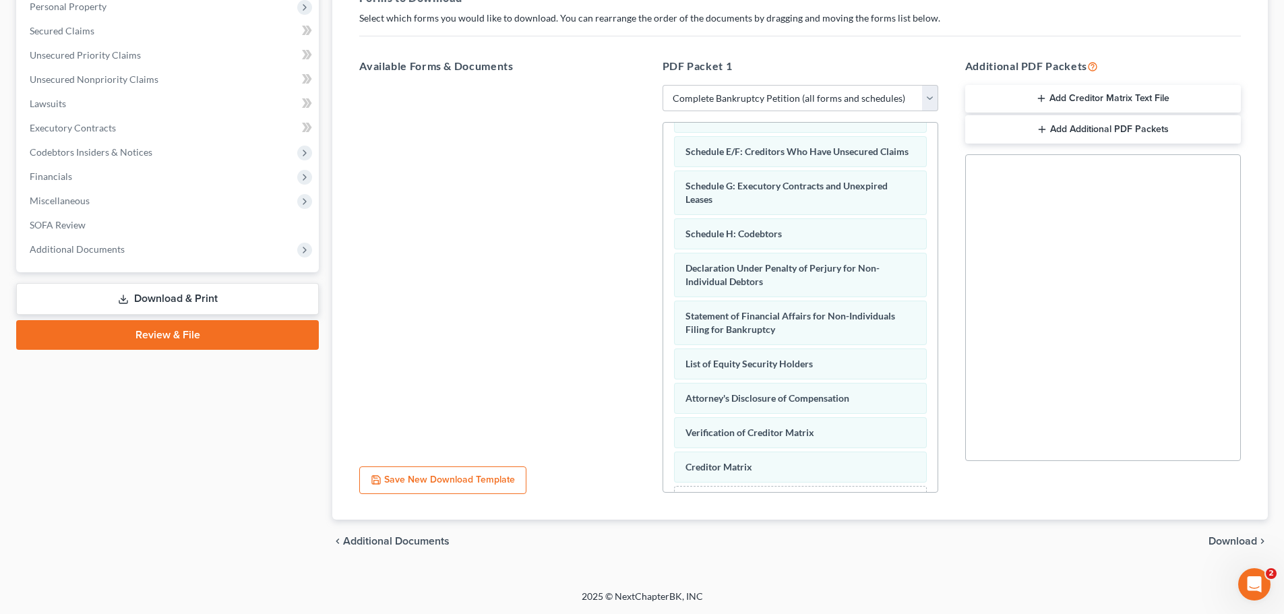
click at [1222, 538] on span "Download" at bounding box center [1232, 541] width 49 height 11
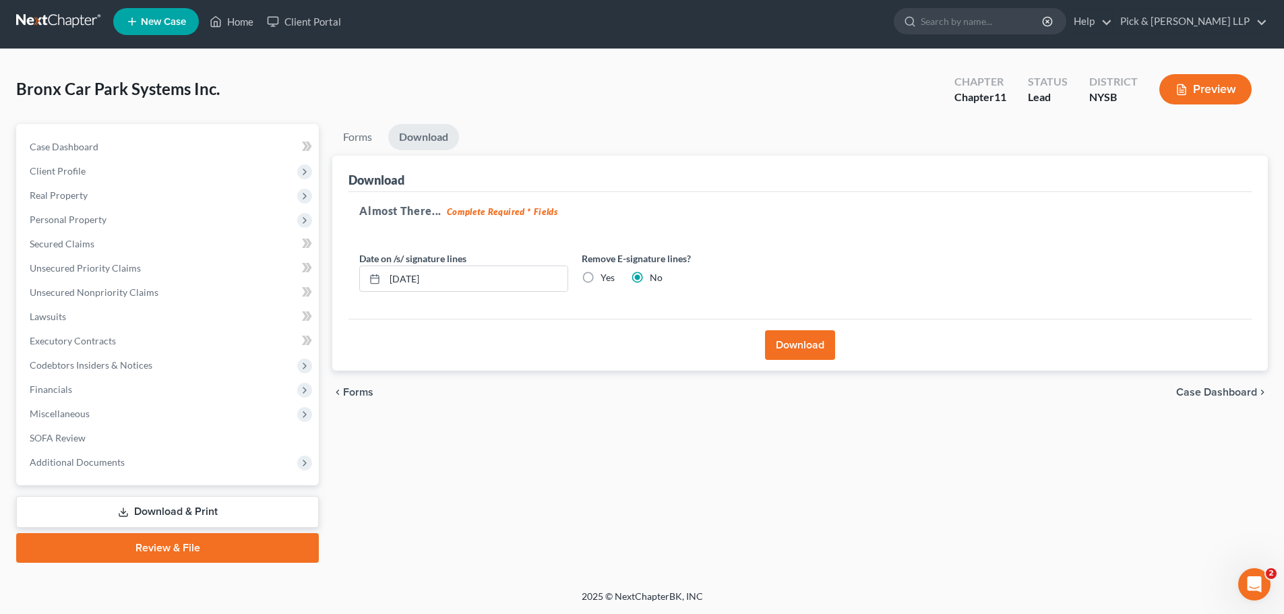
scroll to position [5, 0]
click at [802, 348] on button "Download" at bounding box center [800, 345] width 70 height 30
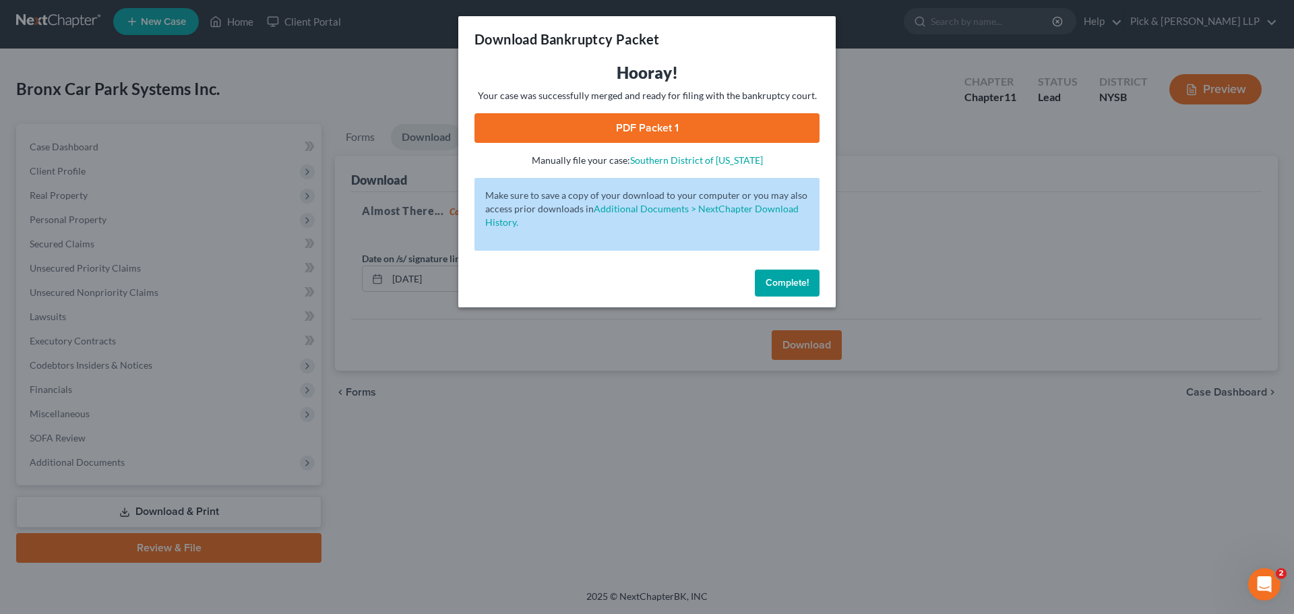
click at [805, 277] on span "Complete!" at bounding box center [786, 282] width 43 height 11
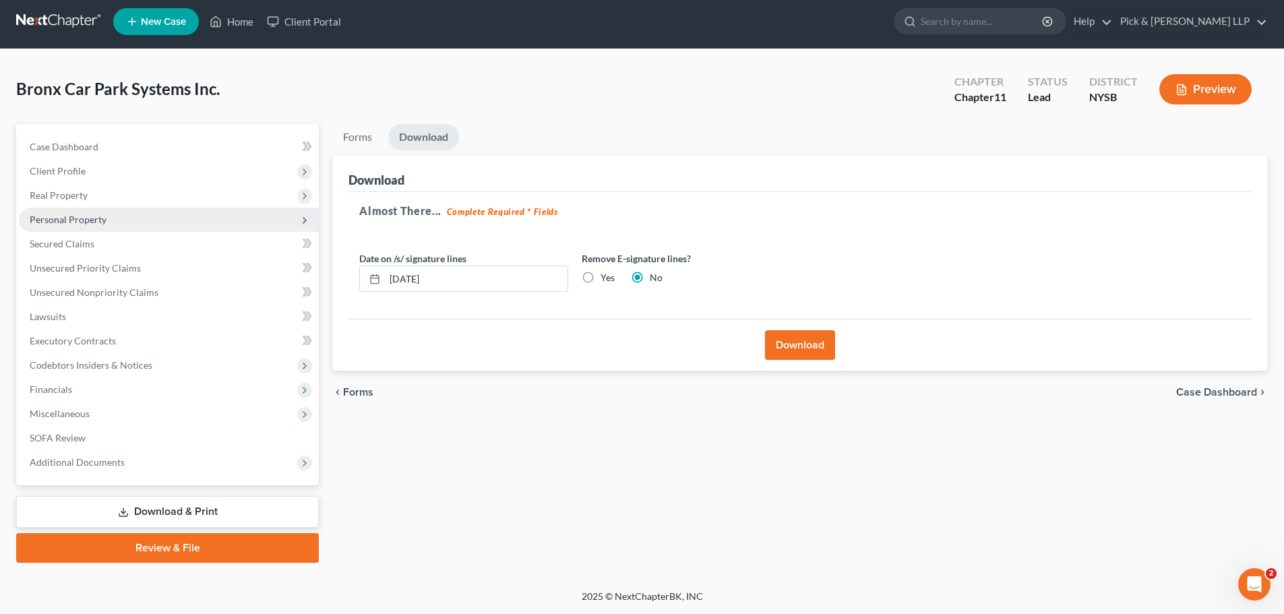
click at [79, 222] on span "Personal Property" at bounding box center [68, 219] width 77 height 11
